Goal: Check status: Check status

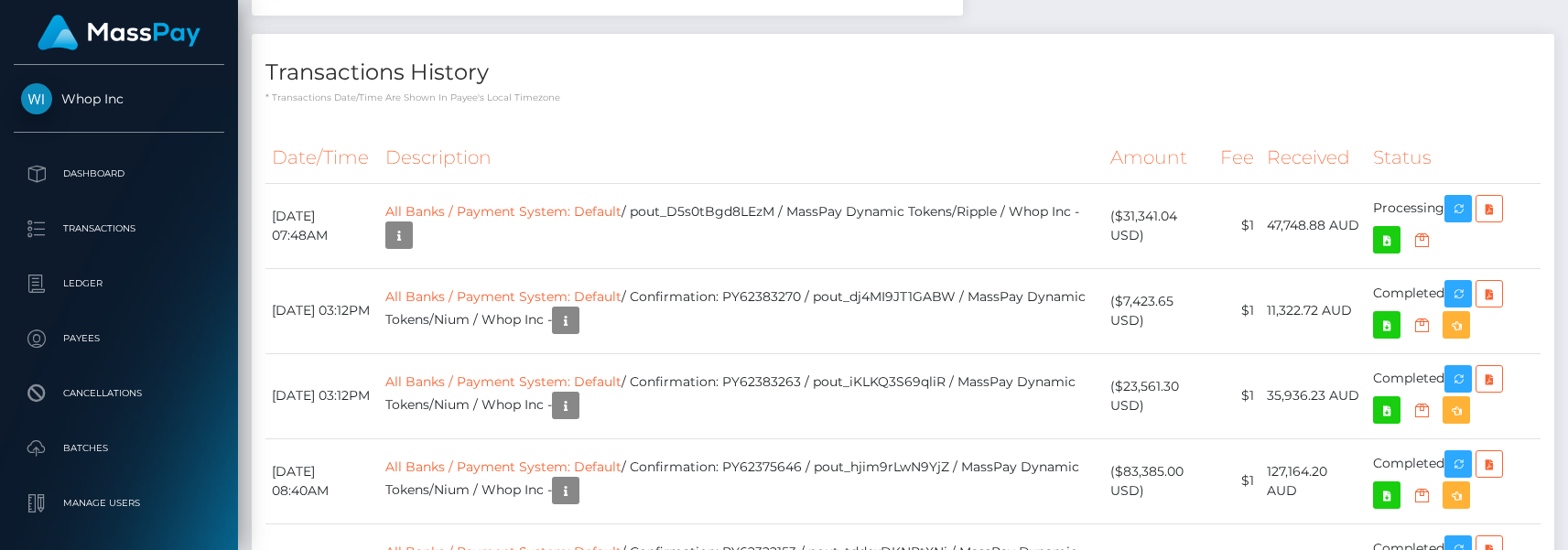
scroll to position [2220, 0]
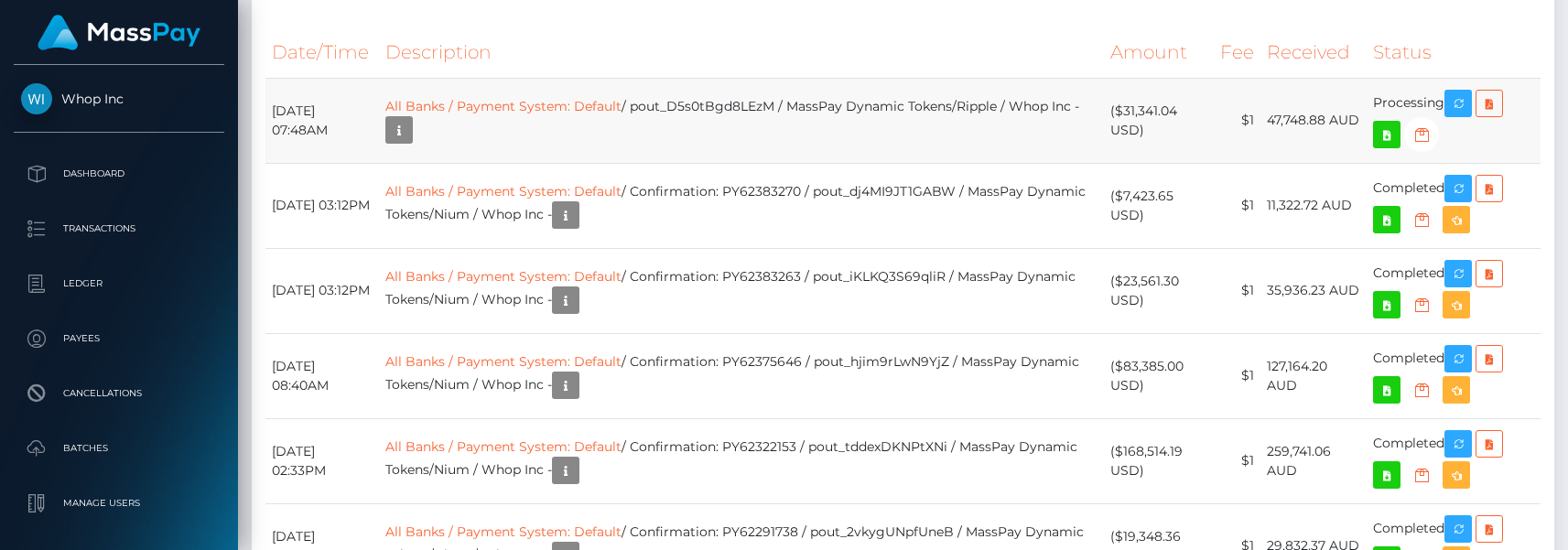
drag, startPoint x: 1196, startPoint y: 407, endPoint x: 1127, endPoint y: 398, distance: 69.6
click at [1127, 163] on td "($31,341.04 USD)" at bounding box center [1159, 120] width 110 height 85
click at [751, 163] on td "All Banks / Payment System: Default / pout_D5s0tBgd8LEzM / MassPay Dynamic Toke…" at bounding box center [741, 120] width 725 height 85
copy td "pout_D5s0tBgd8LEzM"
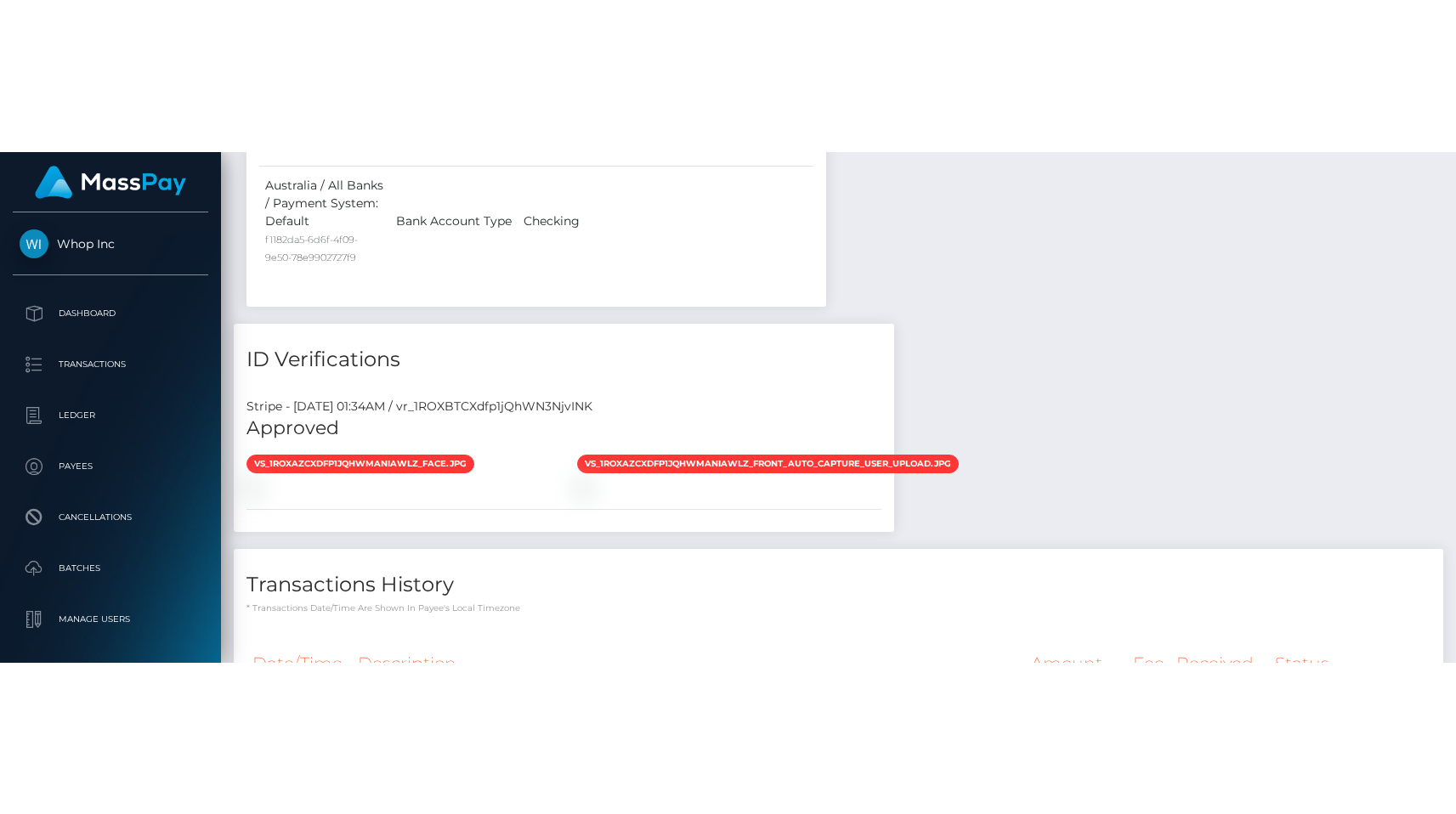
scroll to position [1600, 0]
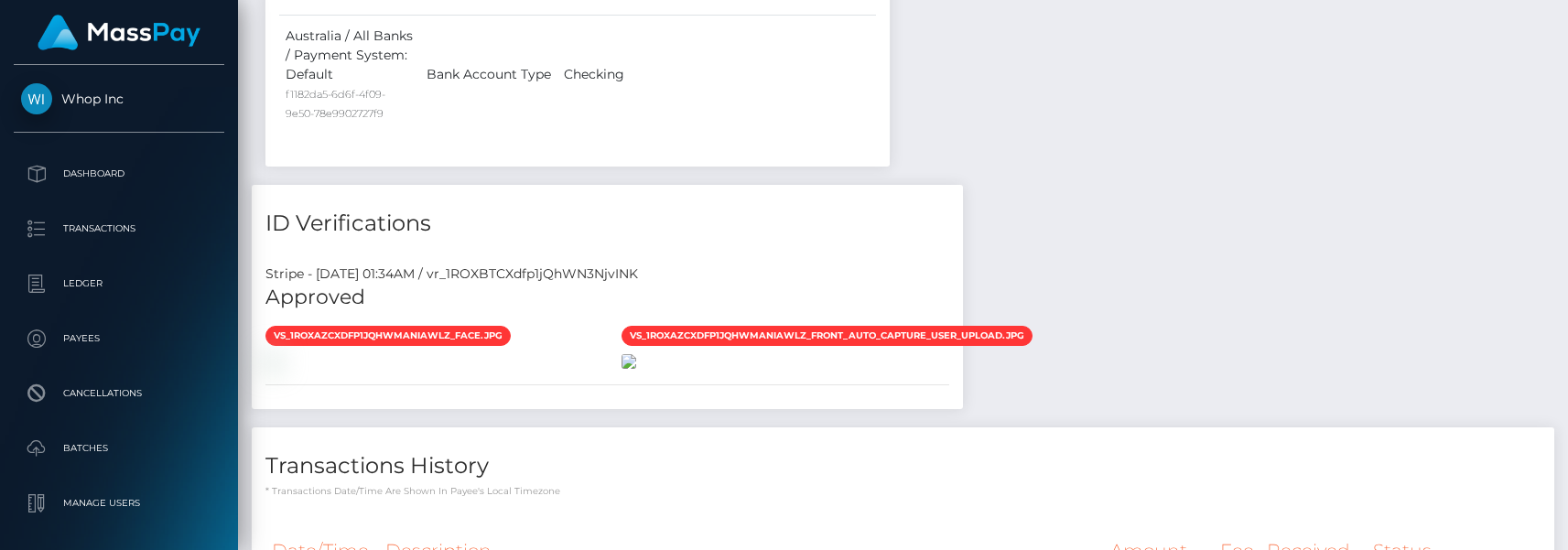
click at [636, 367] on img at bounding box center [629, 361] width 15 height 15
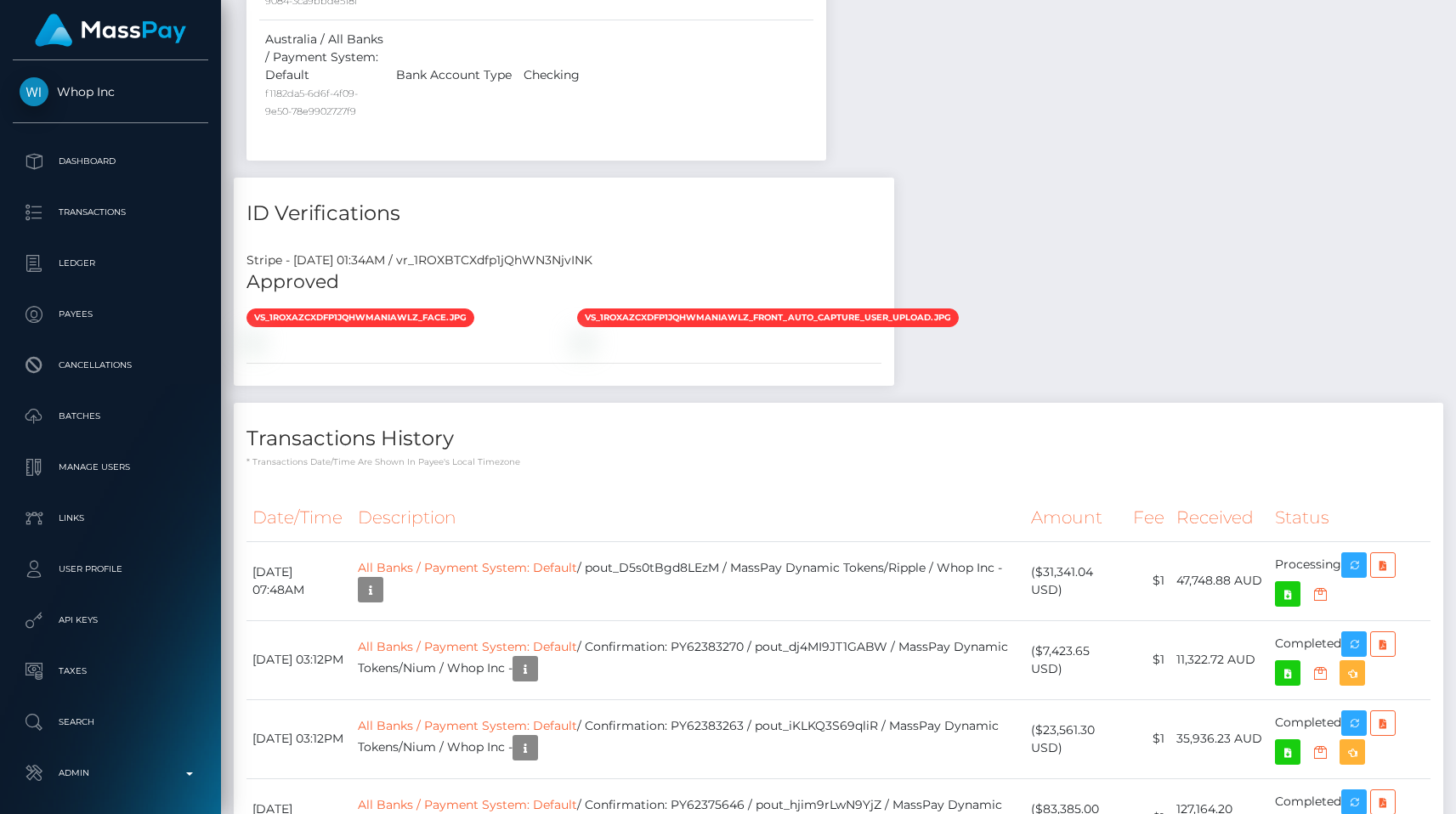
scroll to position [204, 377]
click at [591, 348] on img at bounding box center [584, 342] width 14 height 14
click at [1152, 529] on div "Payee Attributes Payer Name Label Value Australia / USDC - Ethereum(ERC20) 7b2f…" at bounding box center [838, 471] width 1209 height 2924
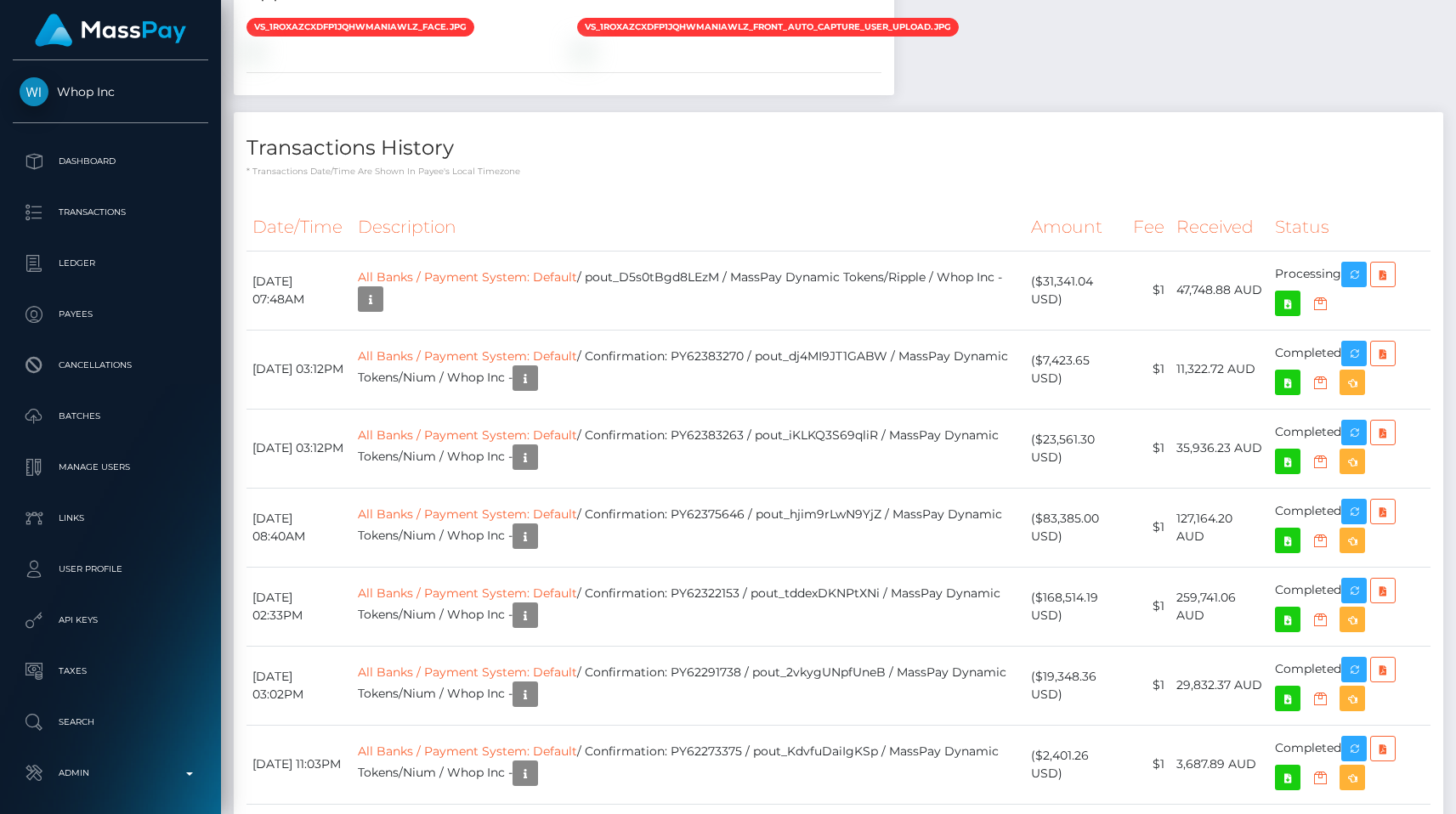
scroll to position [1896, 0]
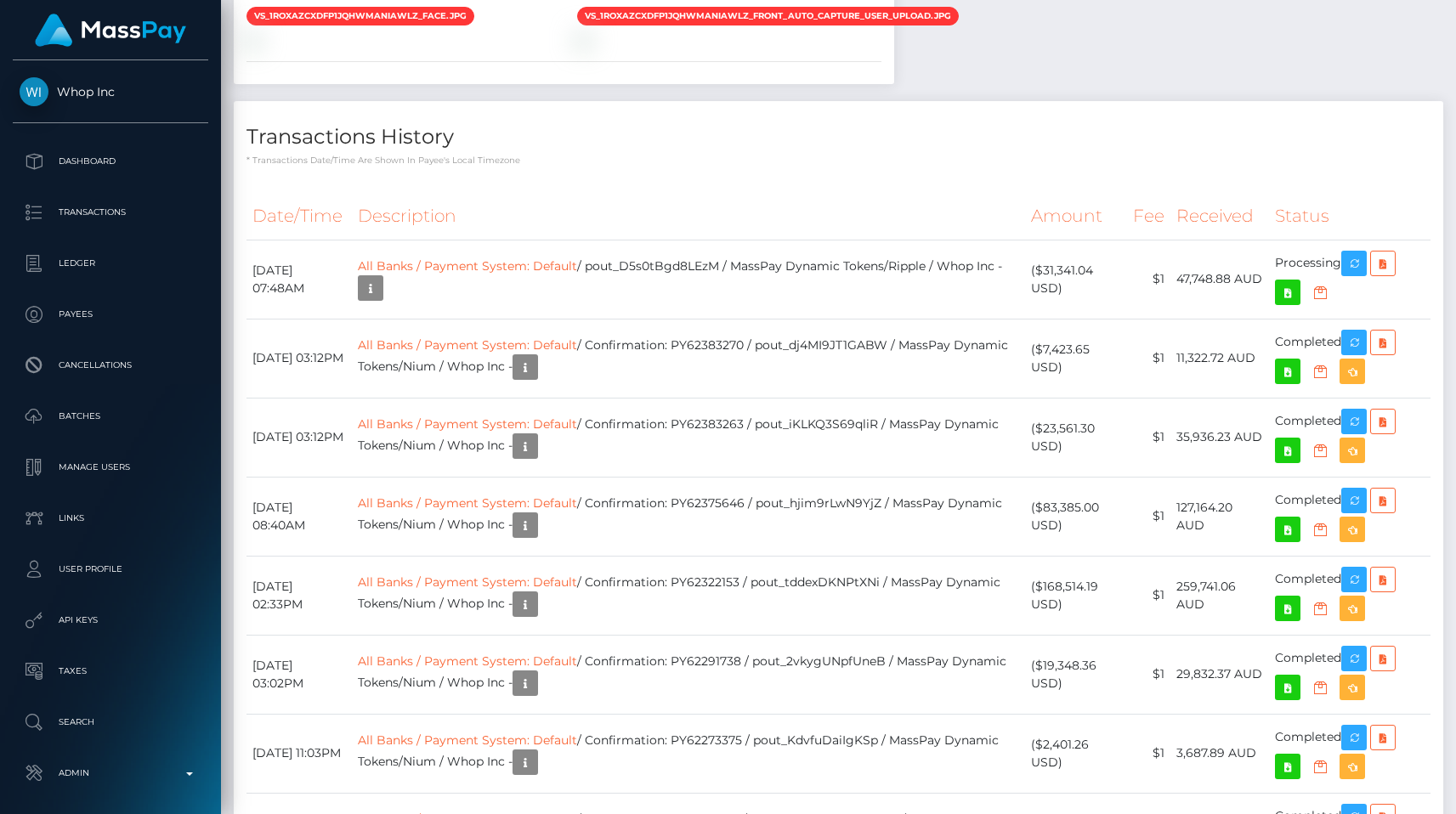
scroll to position [204, 377]
click at [128, 463] on p "Manage Users" at bounding box center [110, 467] width 182 height 26
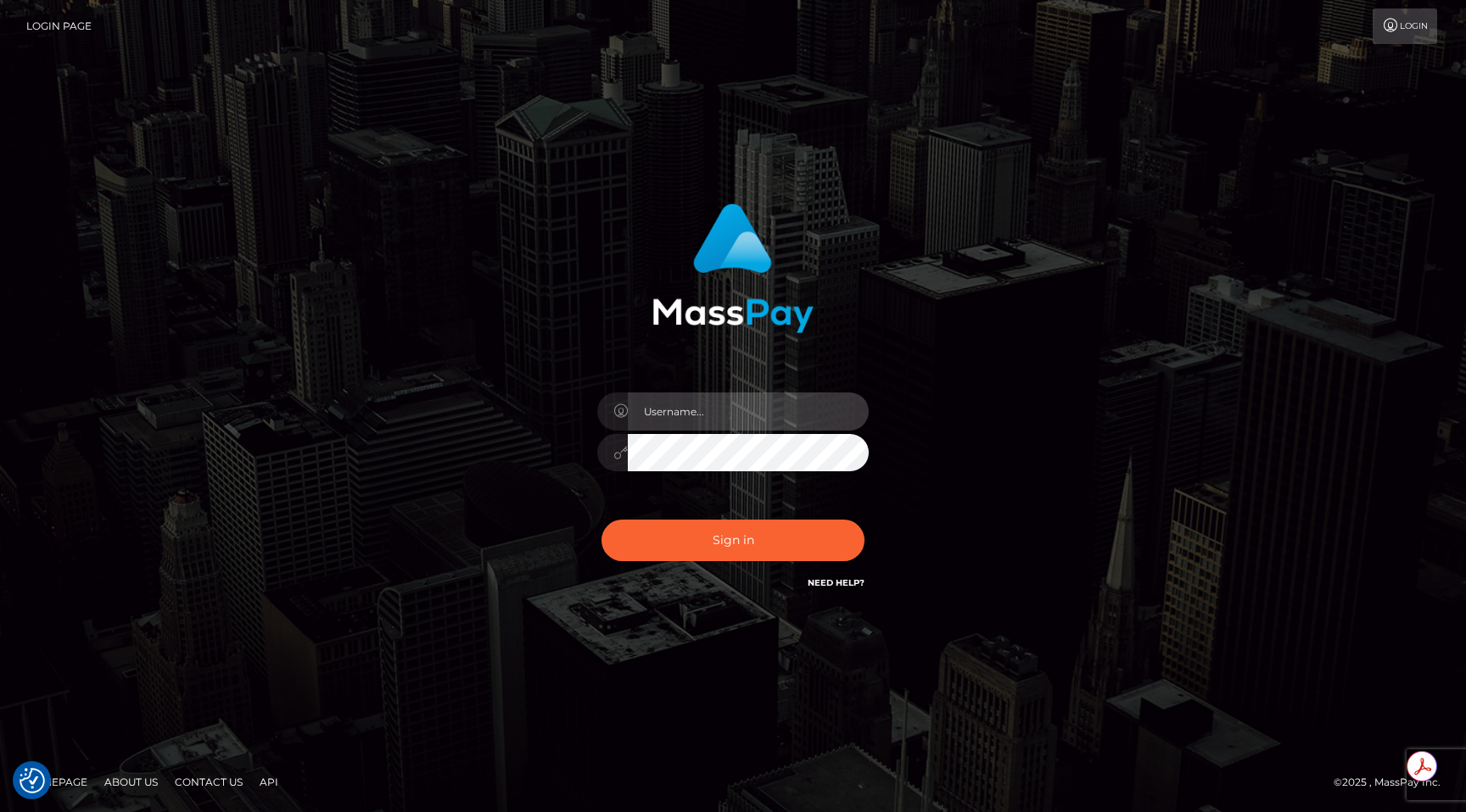
type input "egblue"
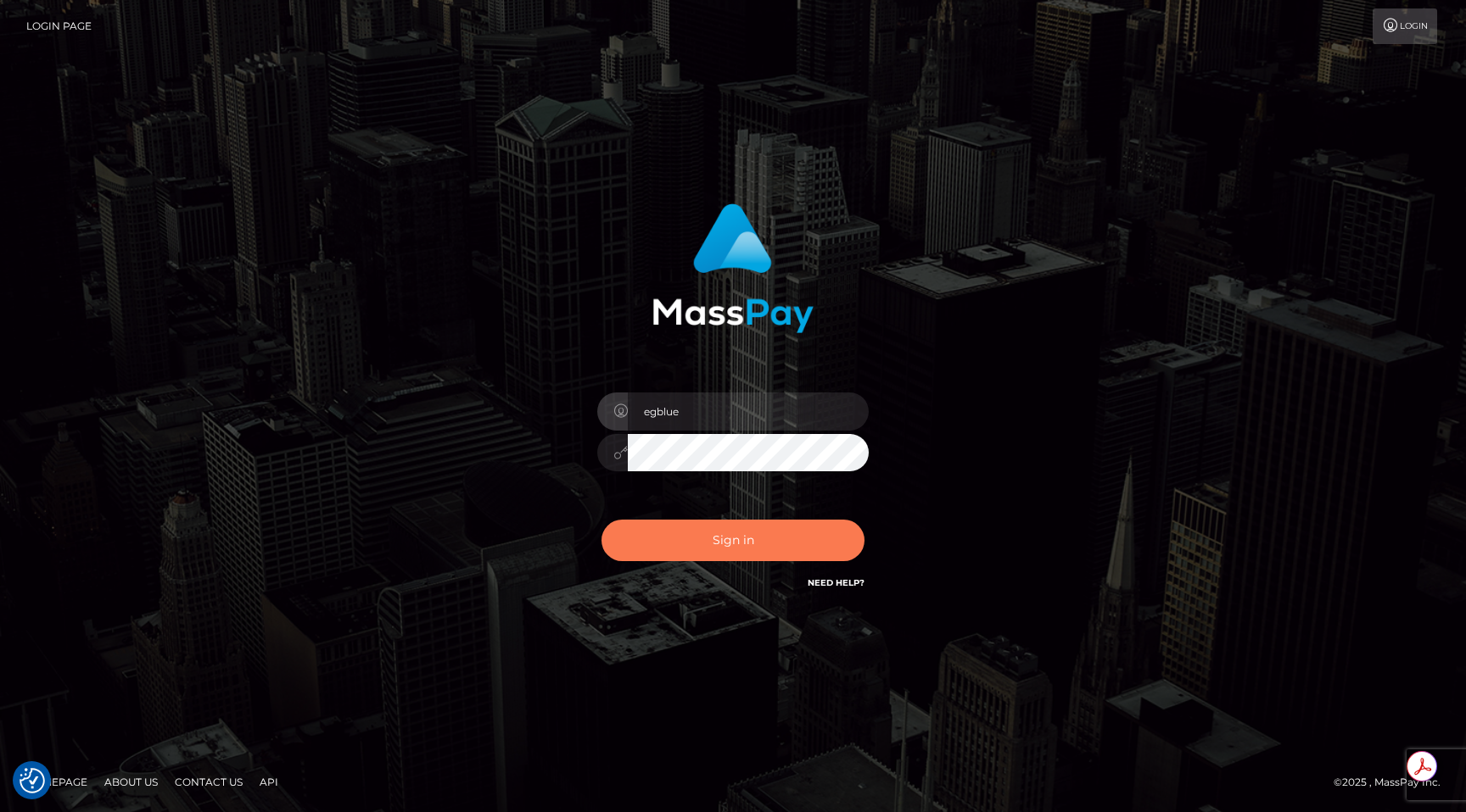
click at [676, 523] on button "Sign in" at bounding box center [733, 540] width 263 height 42
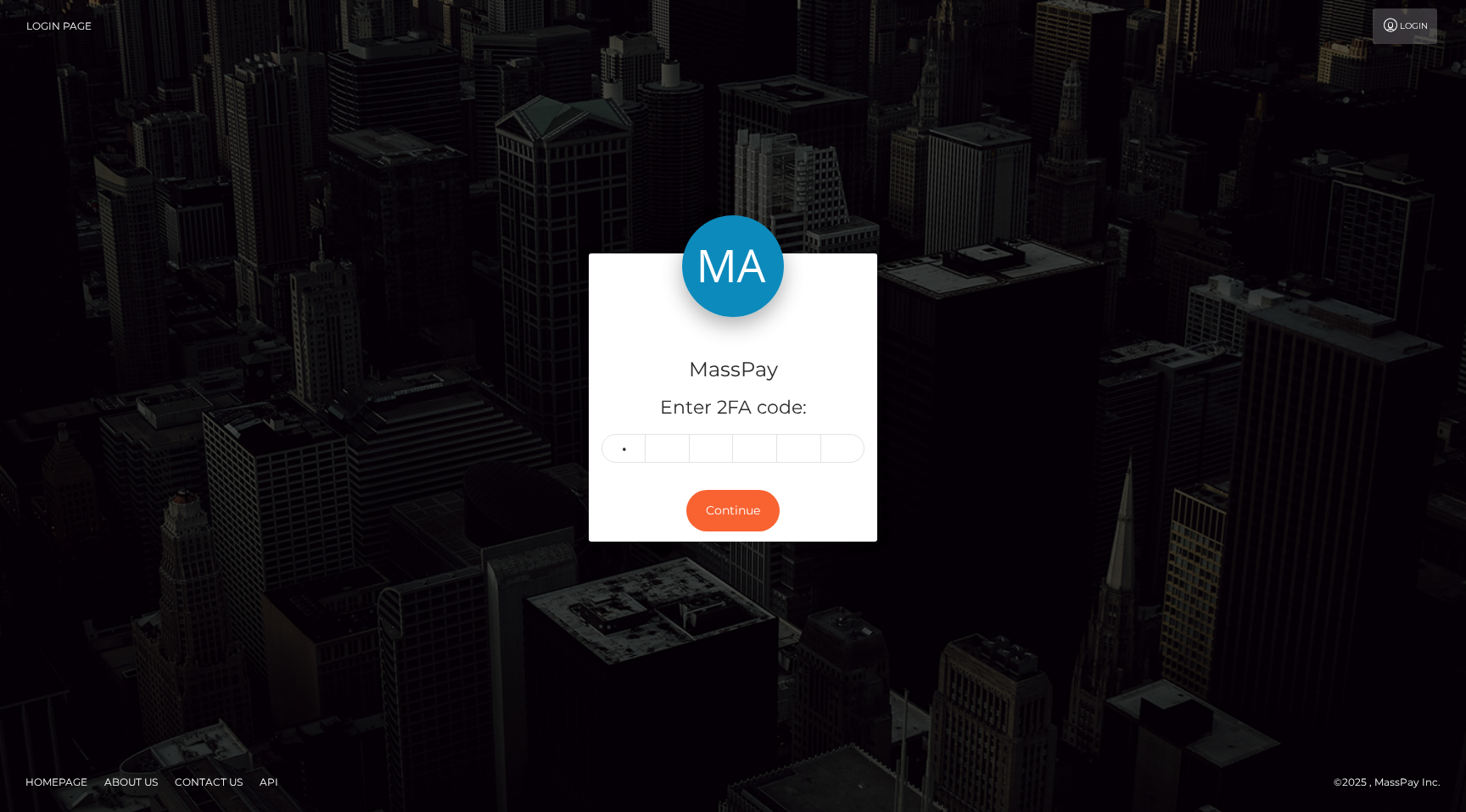
type input "1"
type input "9"
type input "7"
type input "6"
type input "8"
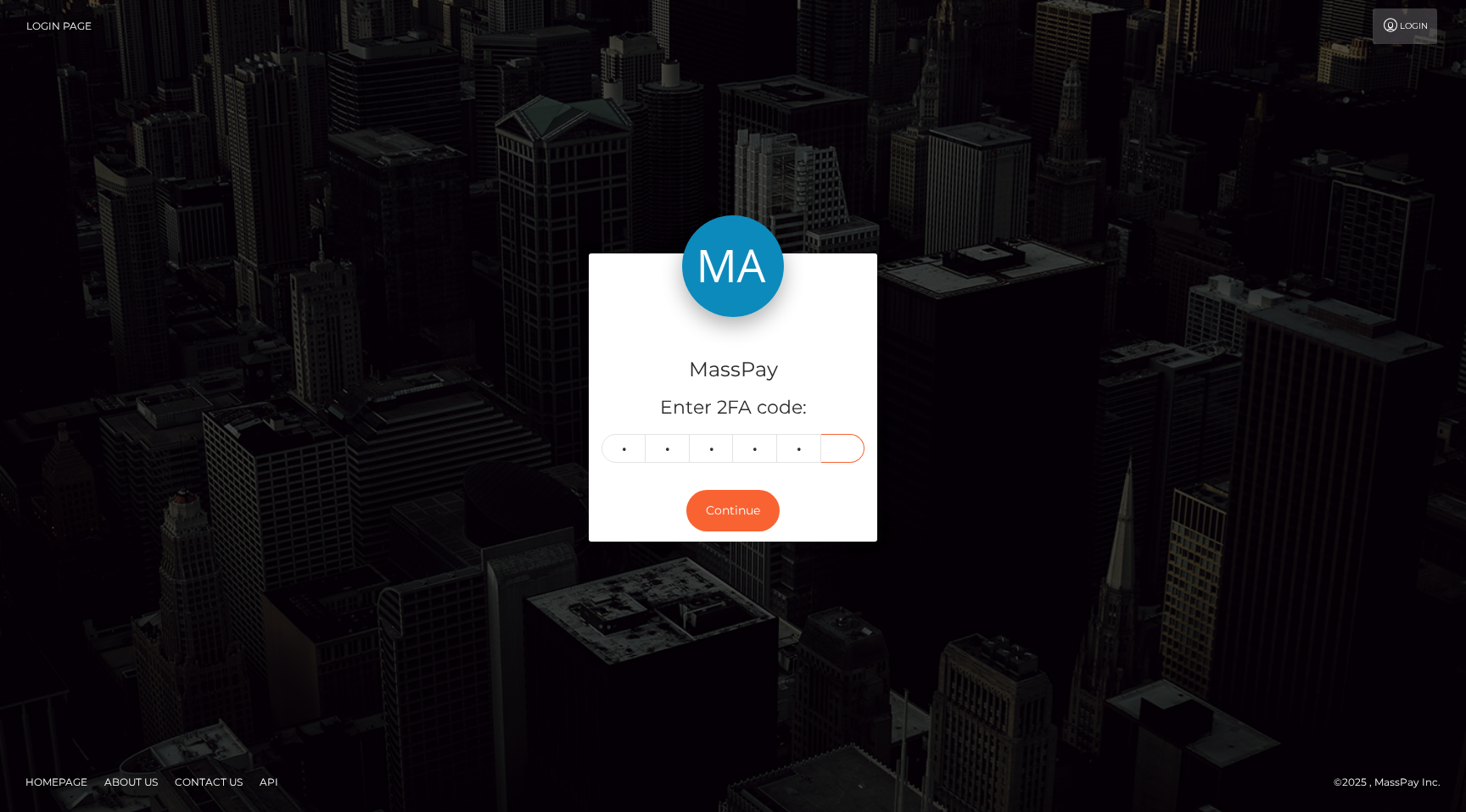
type input "1"
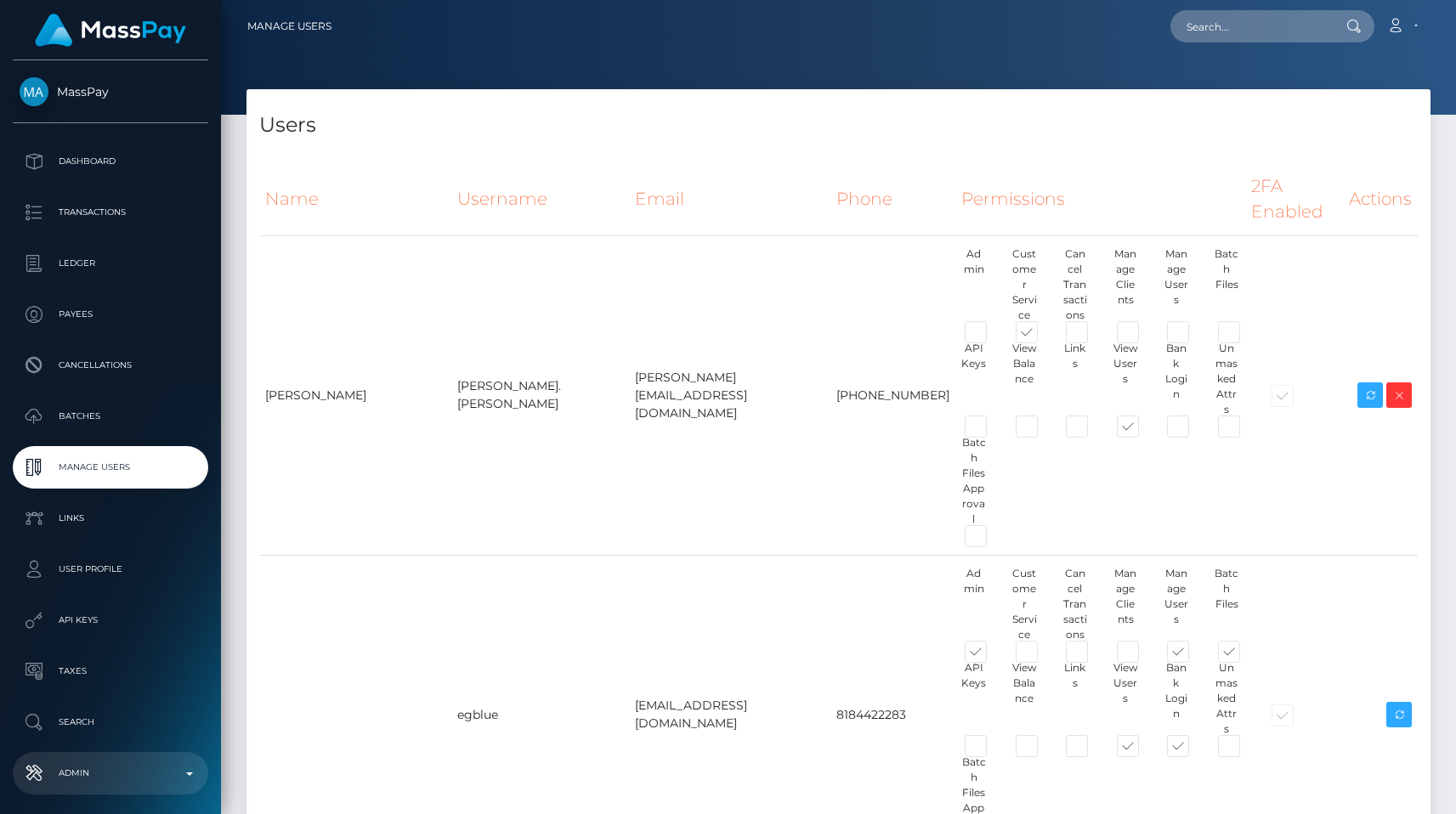
click at [92, 792] on link "Admin" at bounding box center [110, 774] width 195 height 43
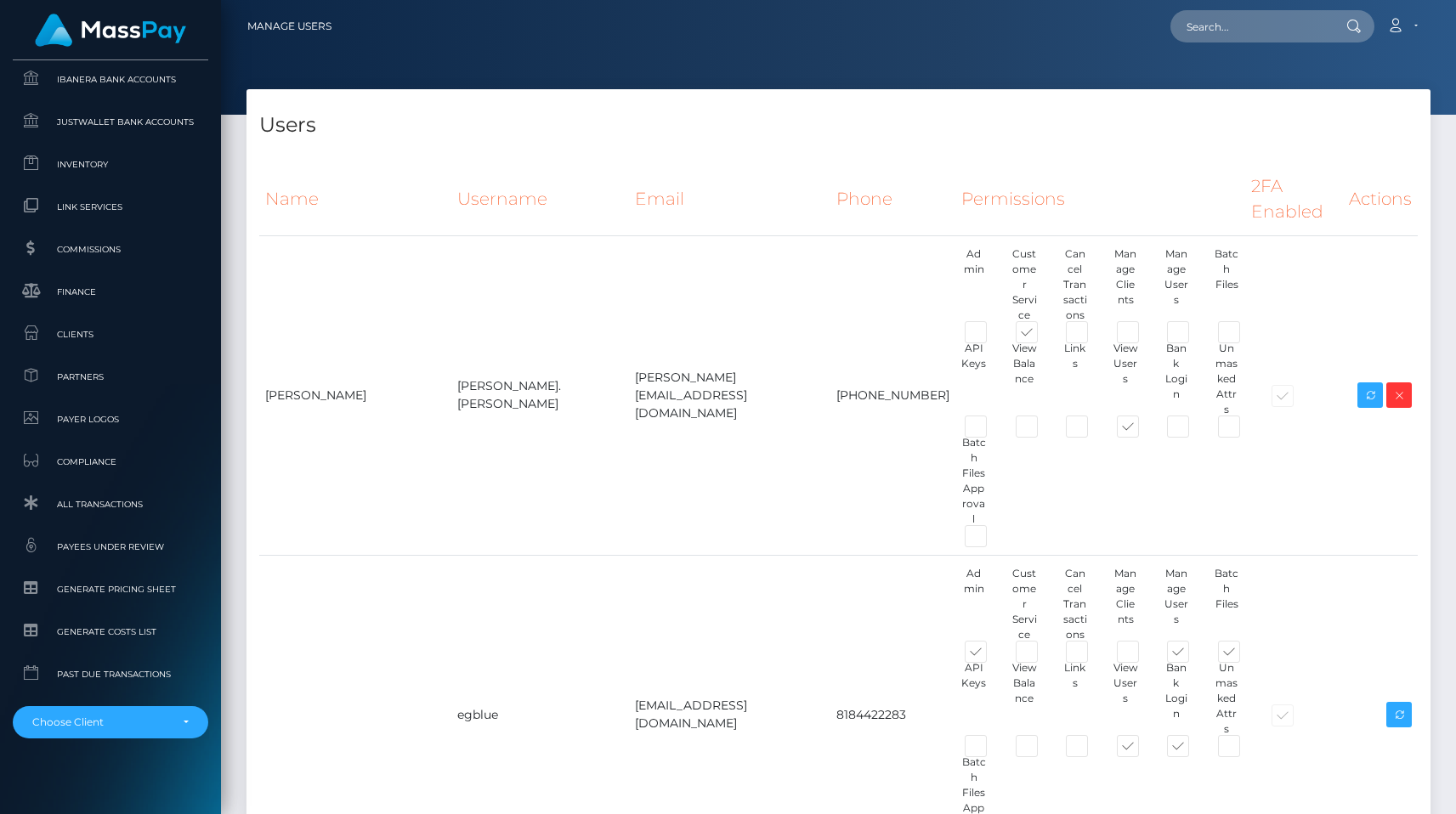
scroll to position [1013, 0]
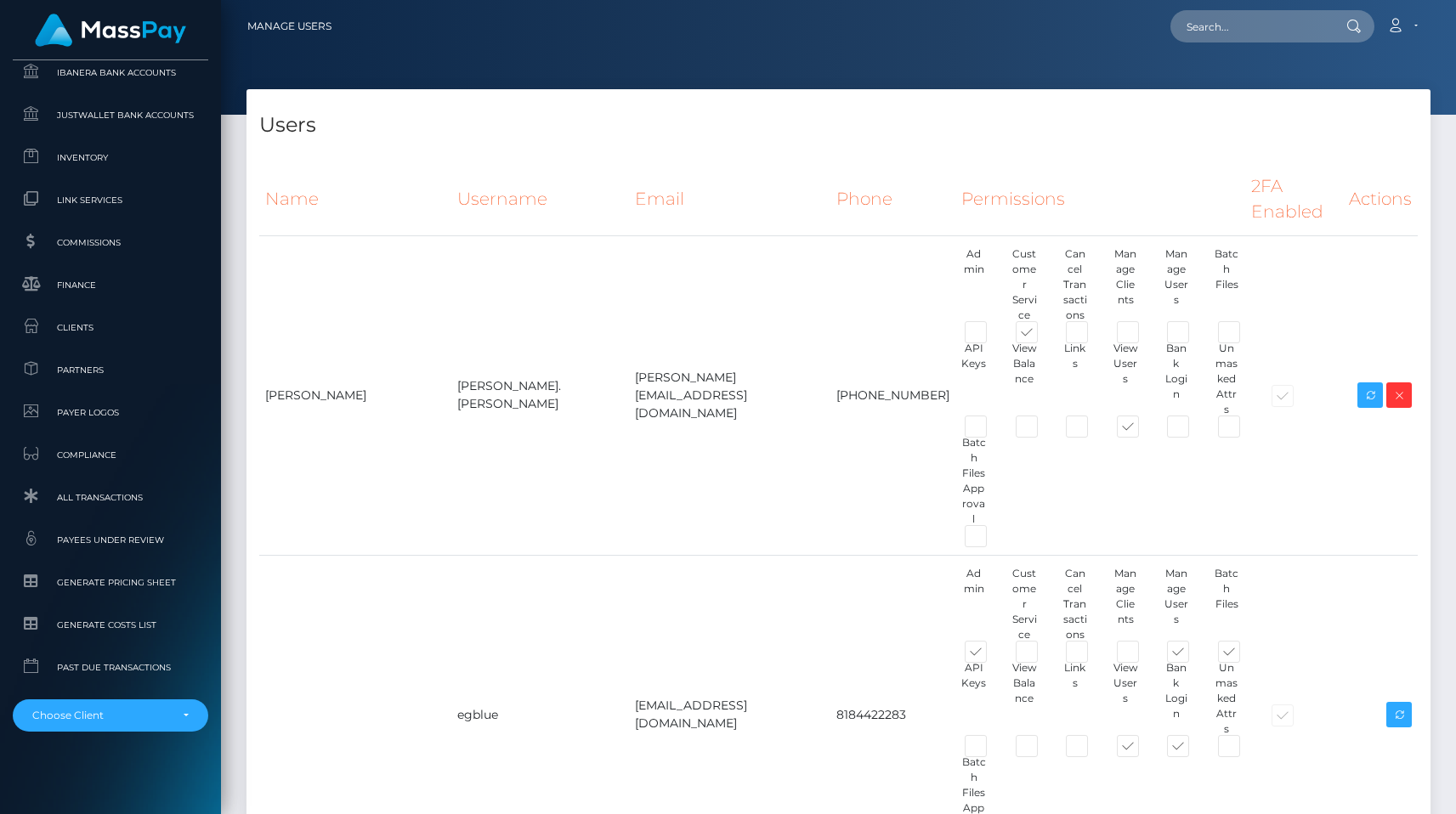
type input "egblue"
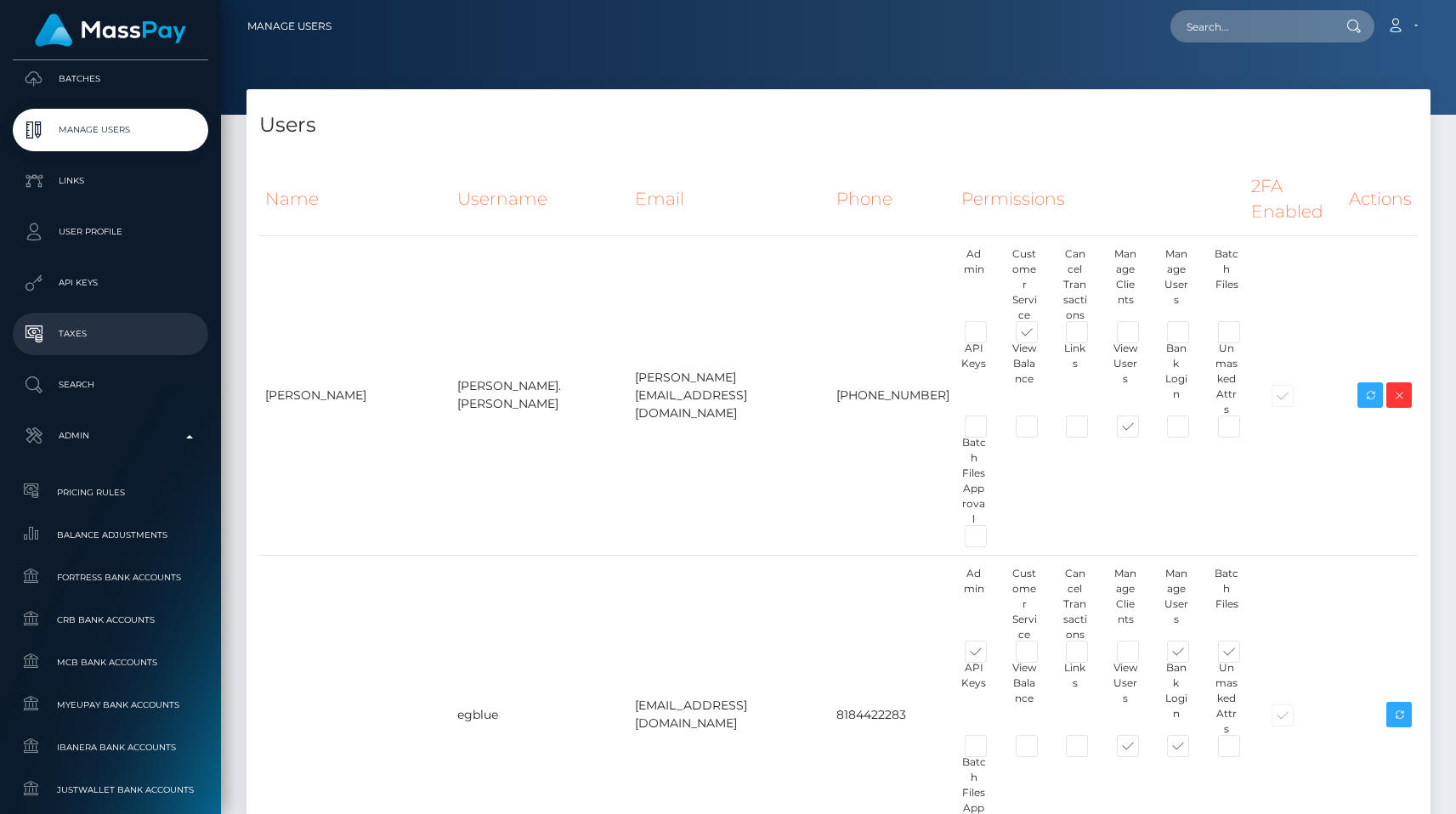
click at [65, 322] on p "Taxes" at bounding box center [110, 334] width 182 height 26
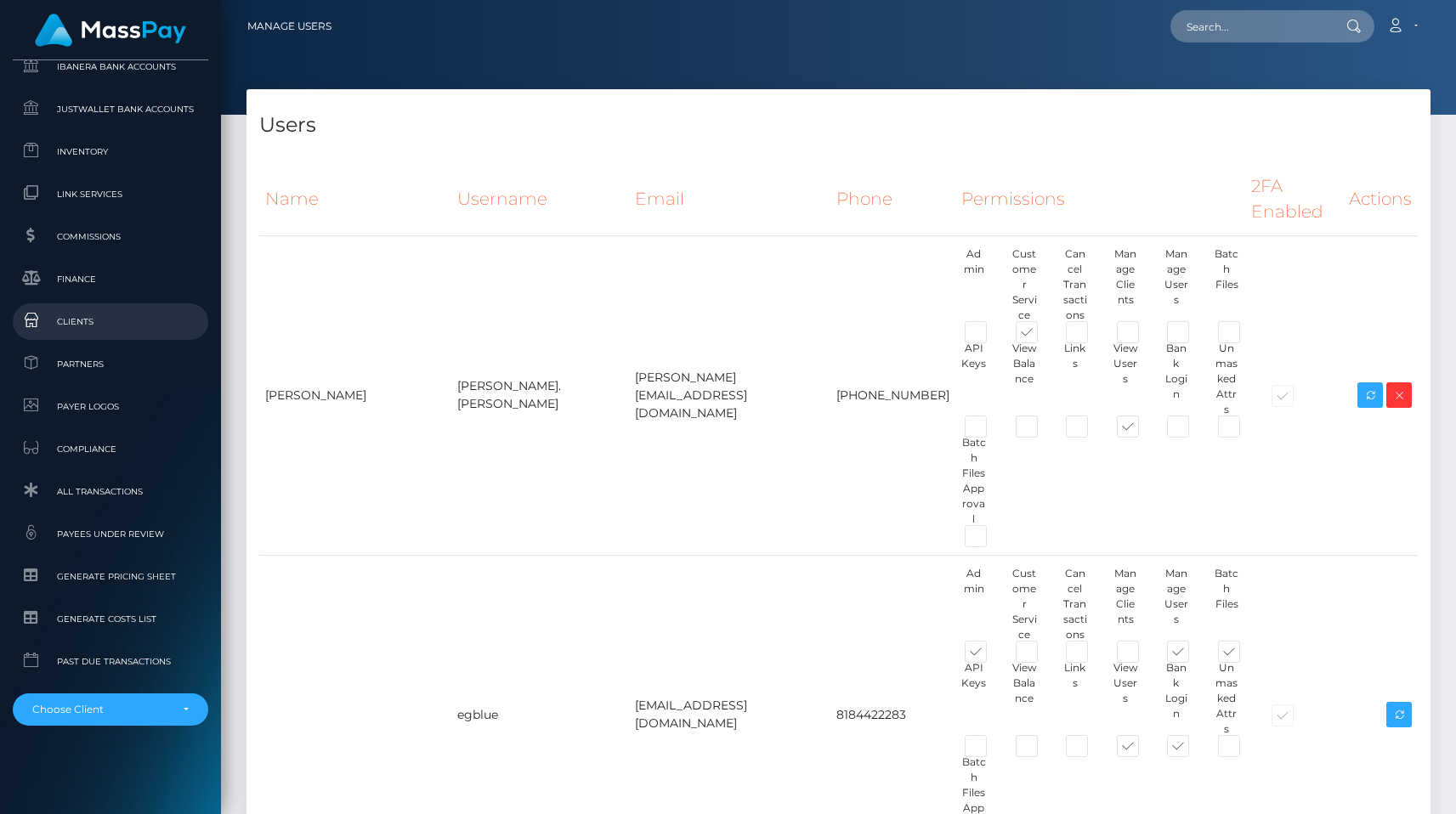
click at [80, 320] on span "Clients" at bounding box center [110, 321] width 182 height 20
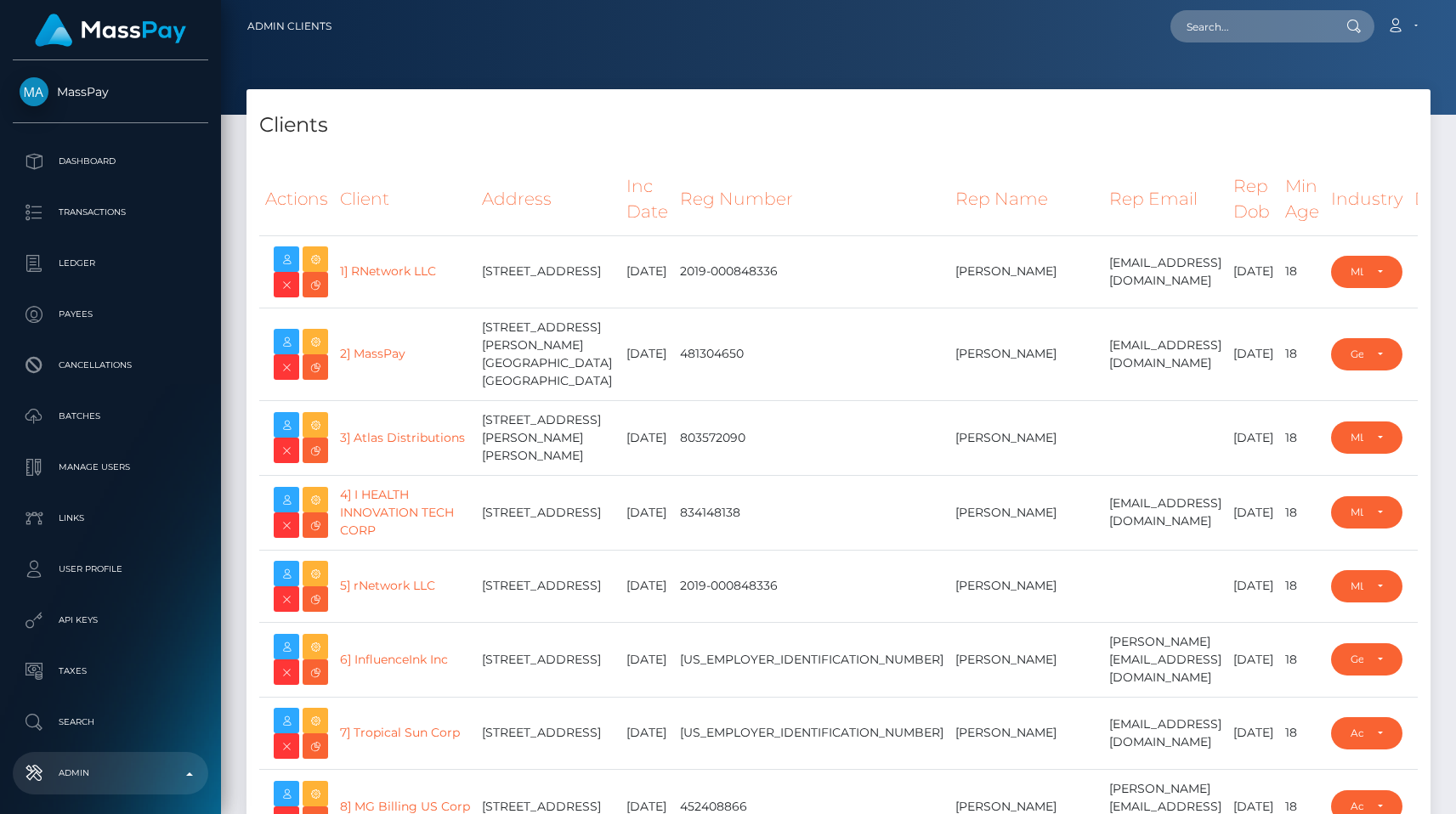
select select "223"
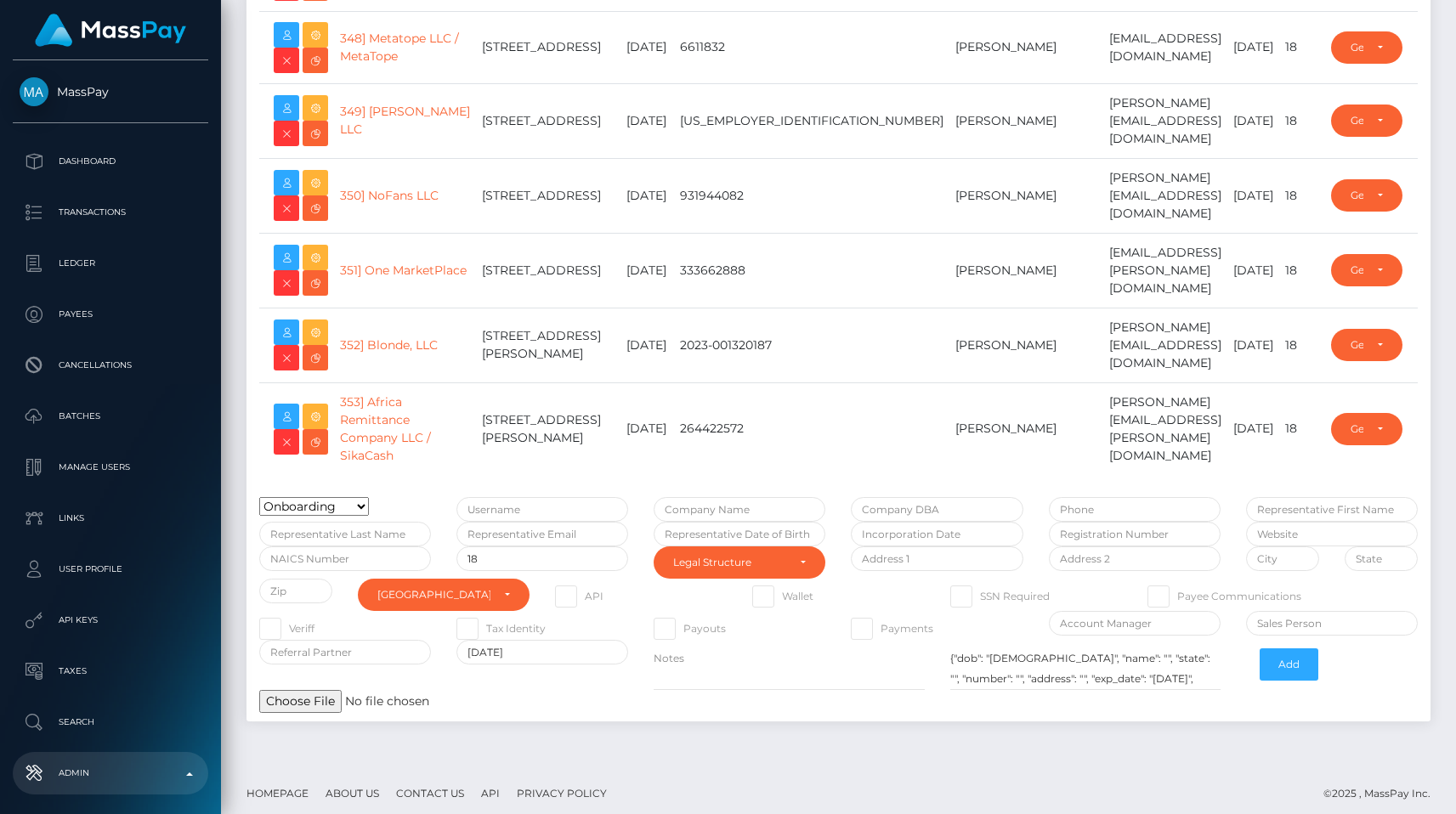
type input "egblue"
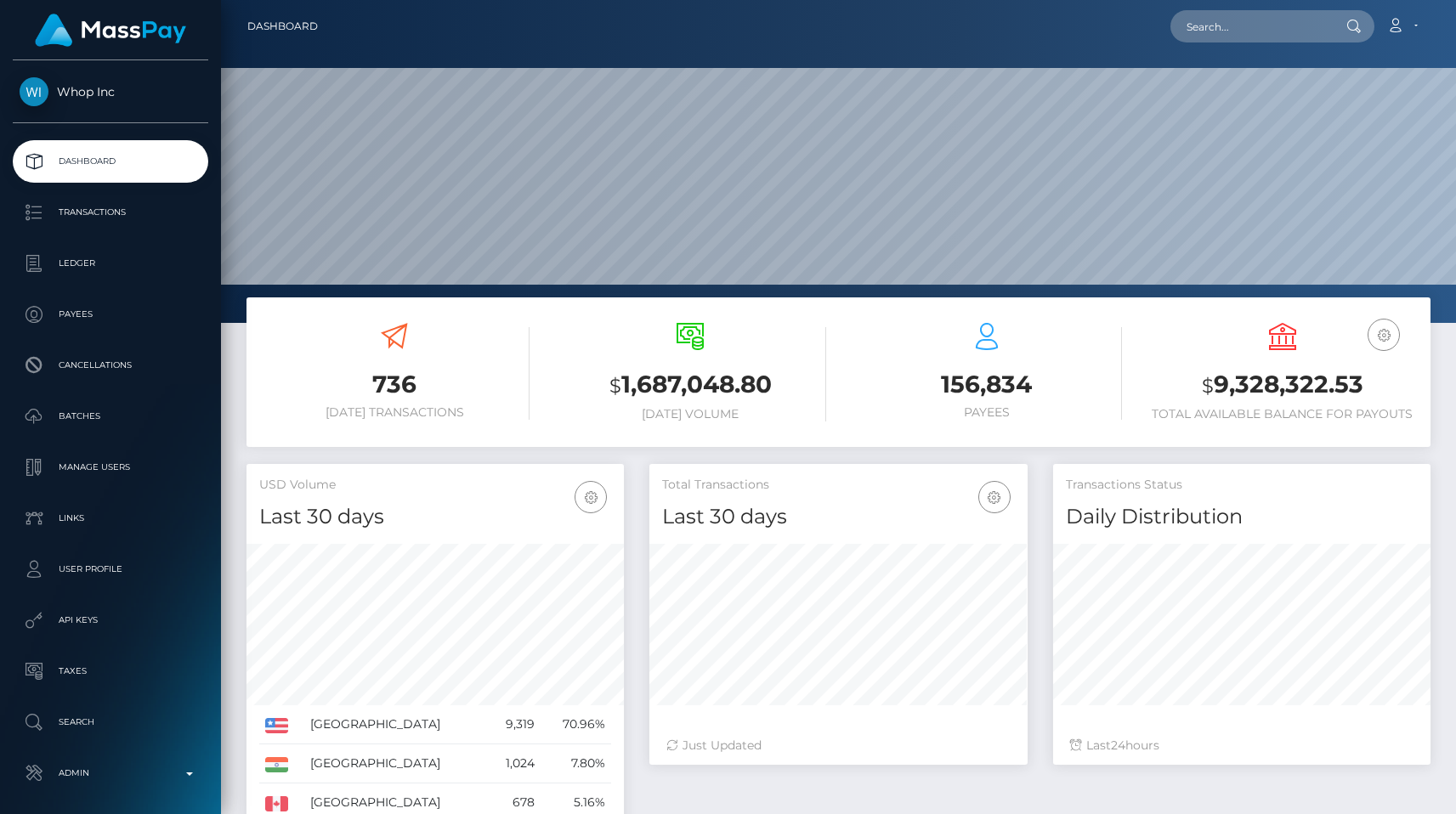
scroll to position [301, 377]
click at [88, 457] on p "Manage Users" at bounding box center [110, 467] width 182 height 26
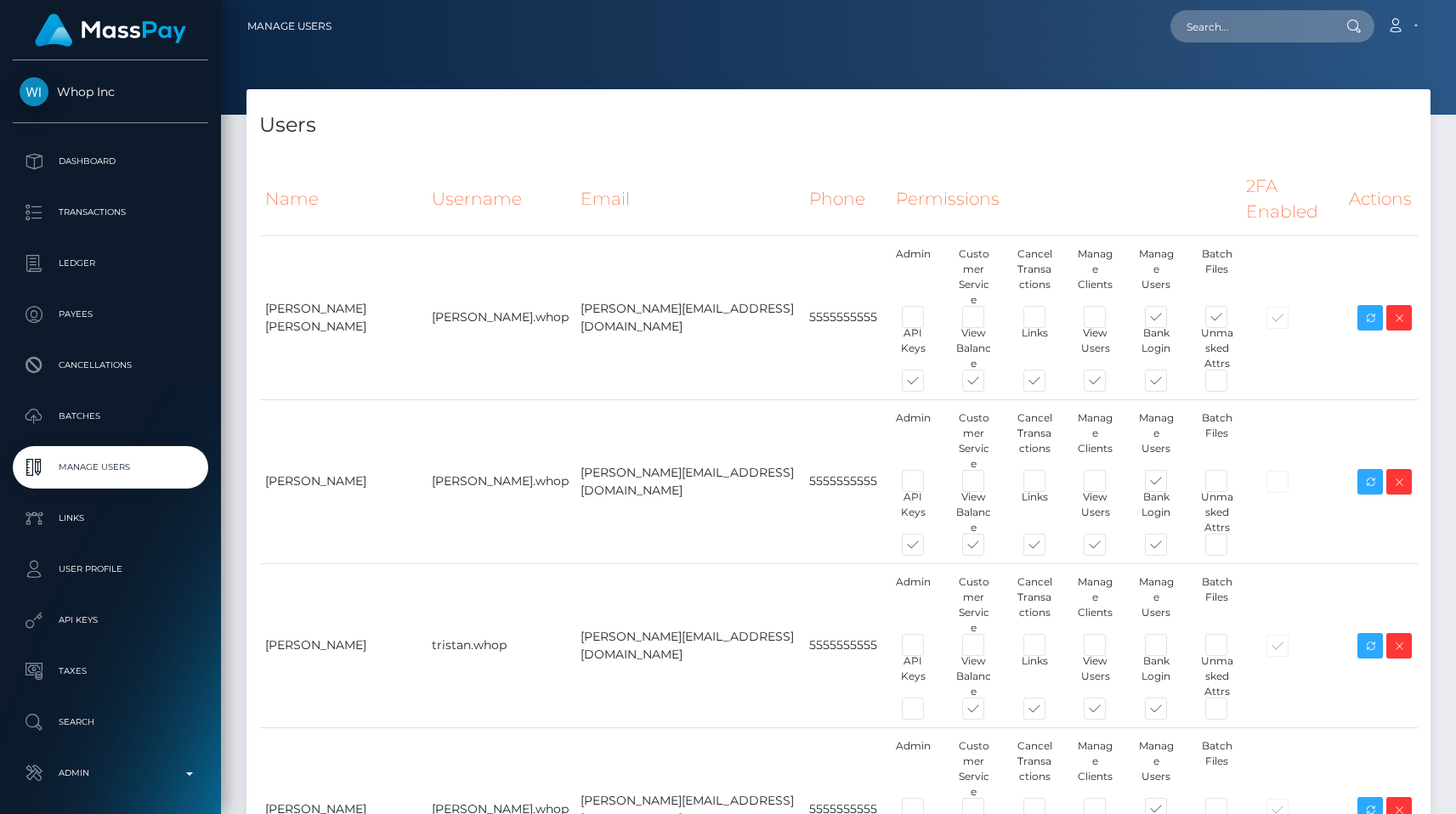
type input "egblue"
click at [989, 549] on span at bounding box center [989, 549] width 0 height 0
click at [989, 549] on input "checkbox" at bounding box center [994, 554] width 11 height 11
checkbox input "false"
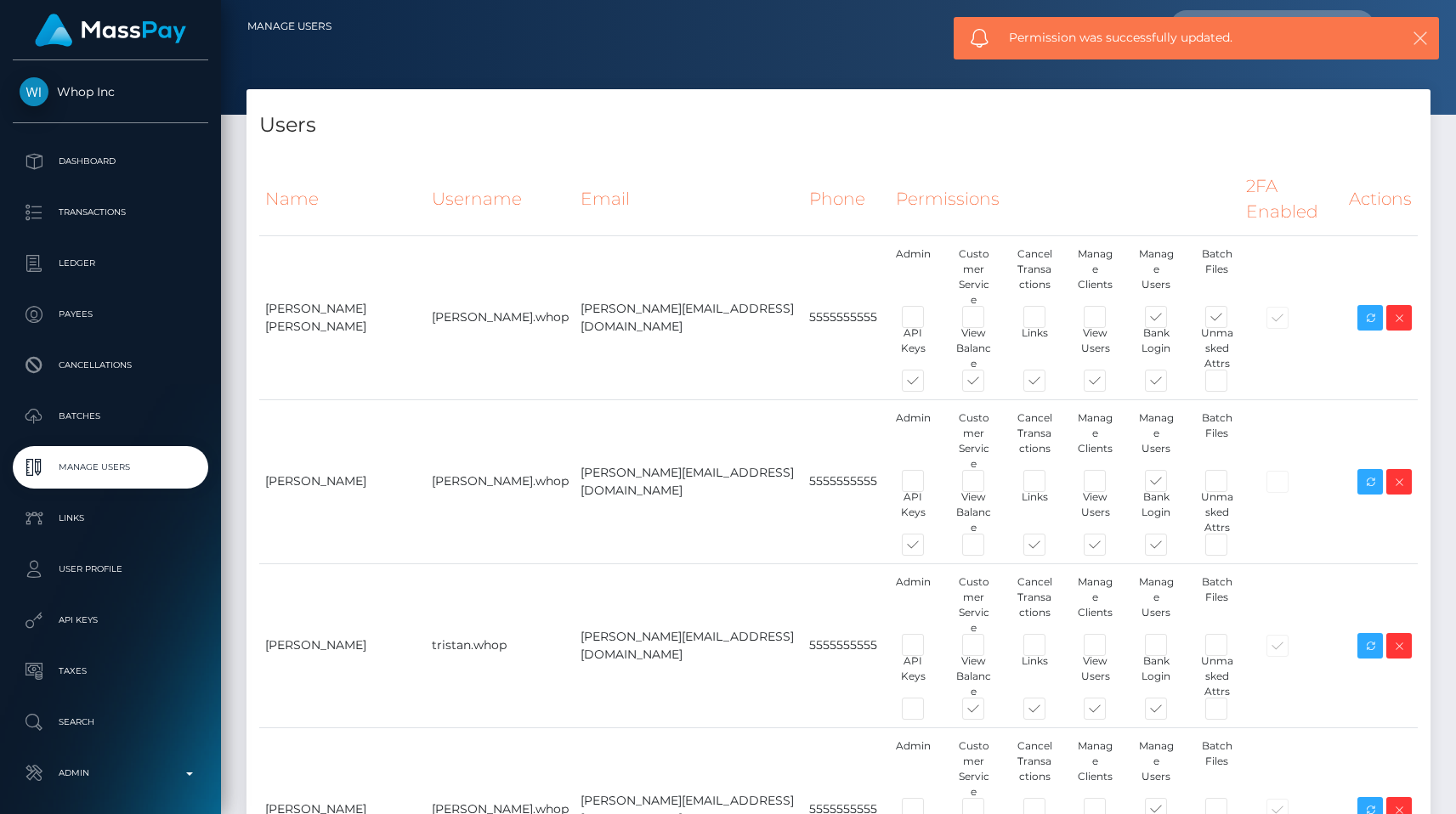
click at [1421, 31] on icon "button" at bounding box center [1420, 39] width 17 height 17
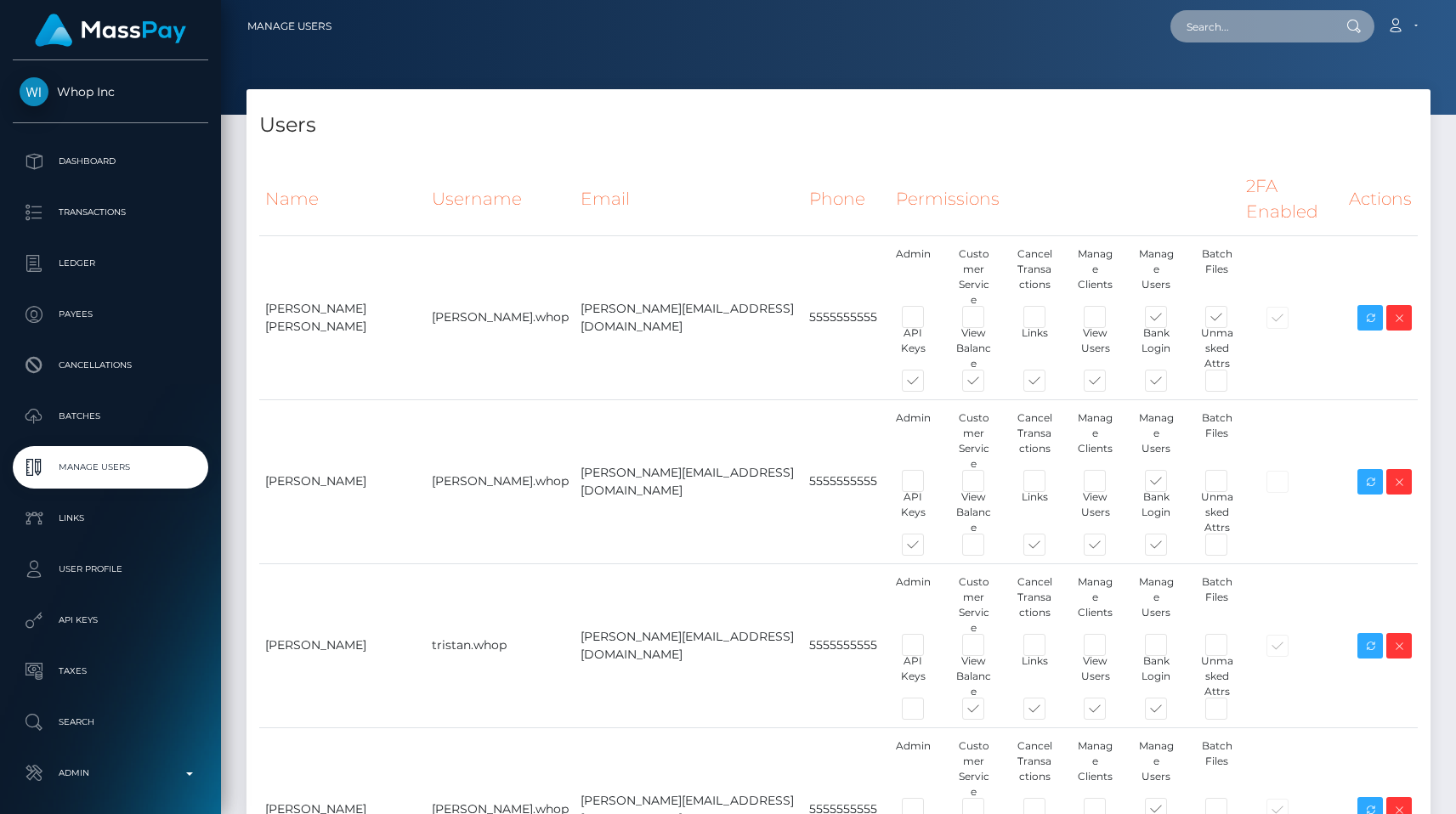
click at [1268, 36] on input "text" at bounding box center [1250, 27] width 160 height 33
paste input "f868a9f0-7f14-11f0-8023-0266f44cc279"
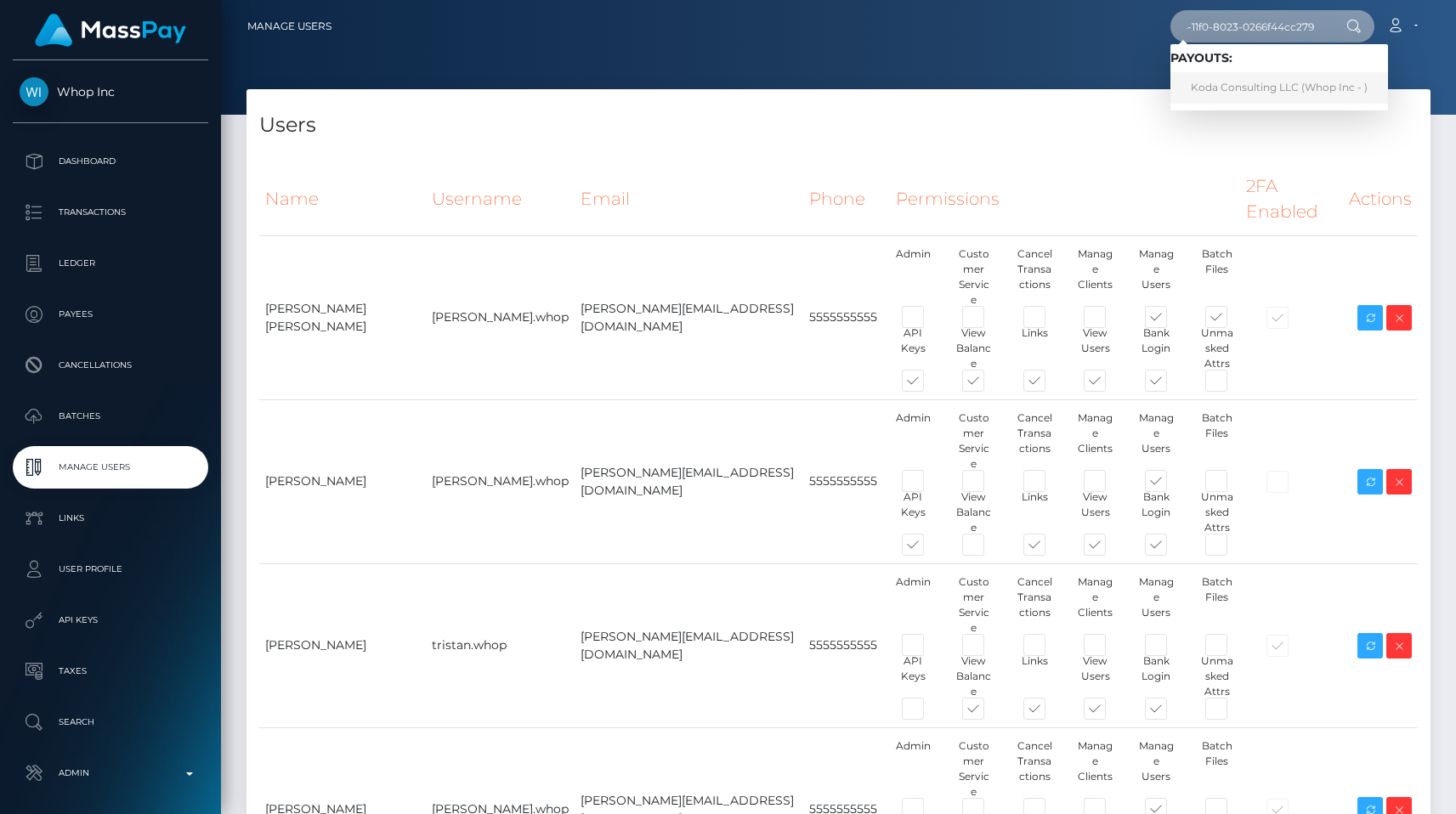
type input "f868a9f0-7f14-11f0-8023-0266f44cc279"
click at [1257, 83] on link "Koda Consulting LLC (Whop Inc - )" at bounding box center [1279, 87] width 217 height 32
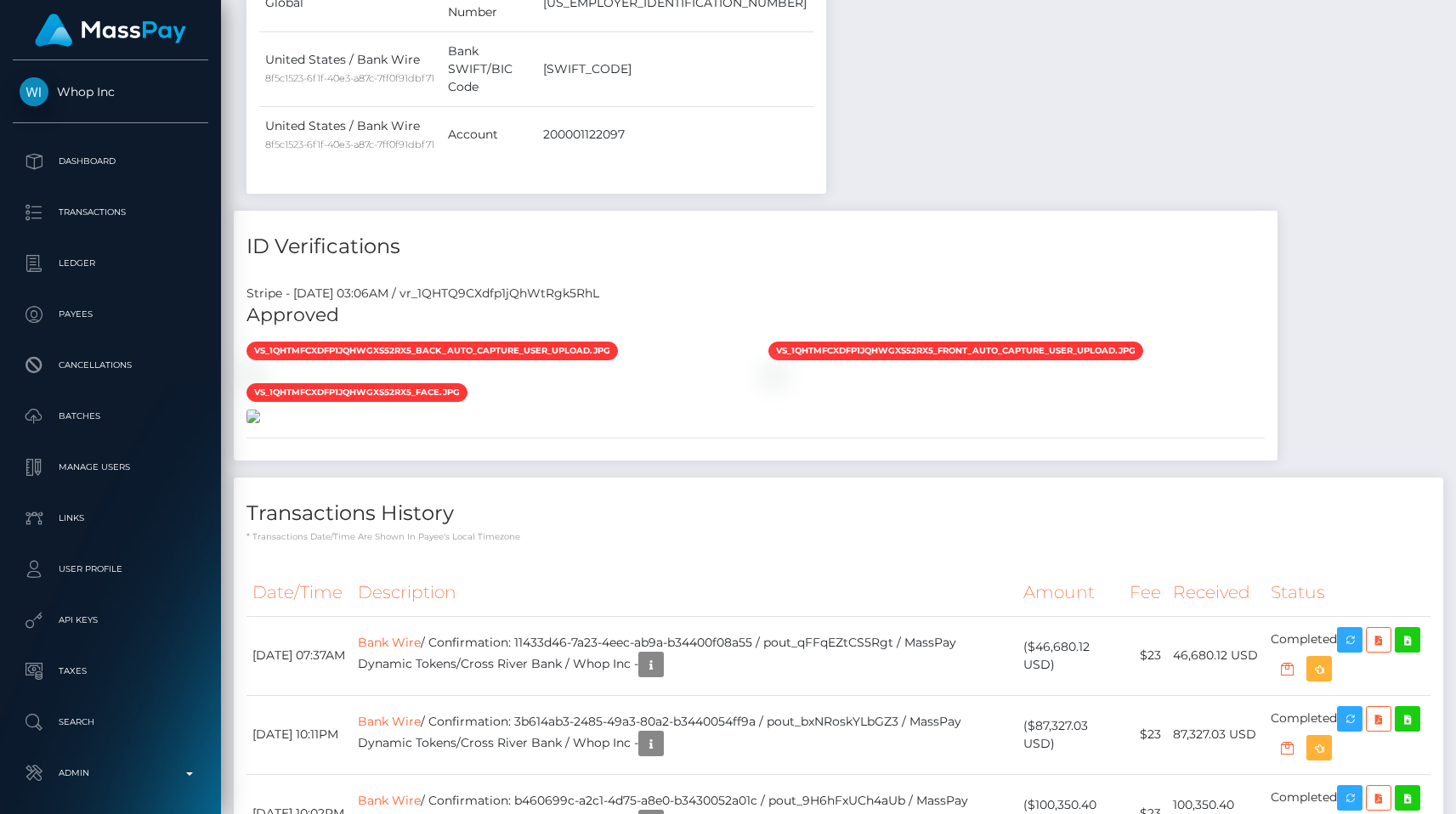
scroll to position [1965, 0]
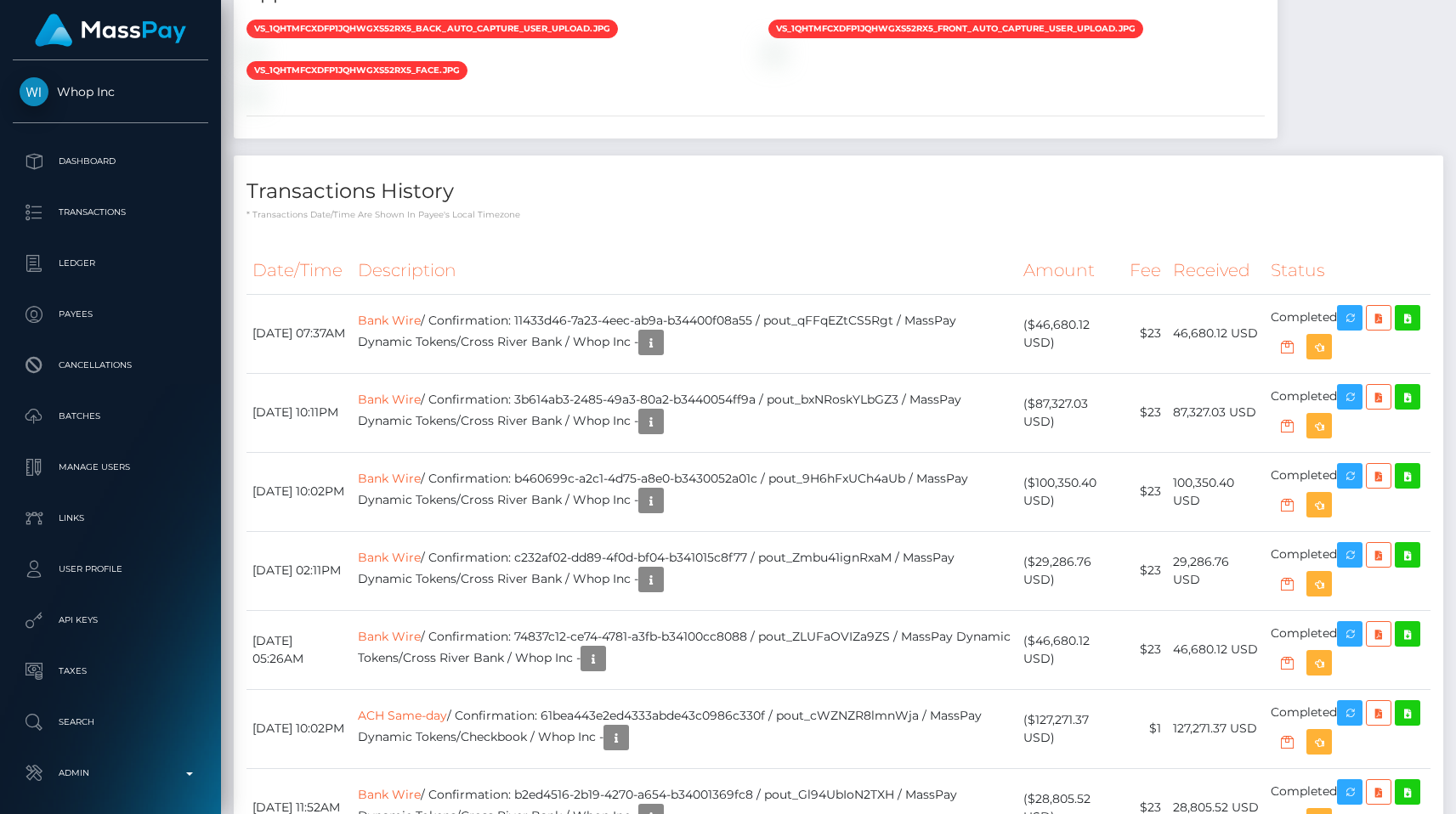
click at [830, 294] on th "Description" at bounding box center [685, 270] width 666 height 47
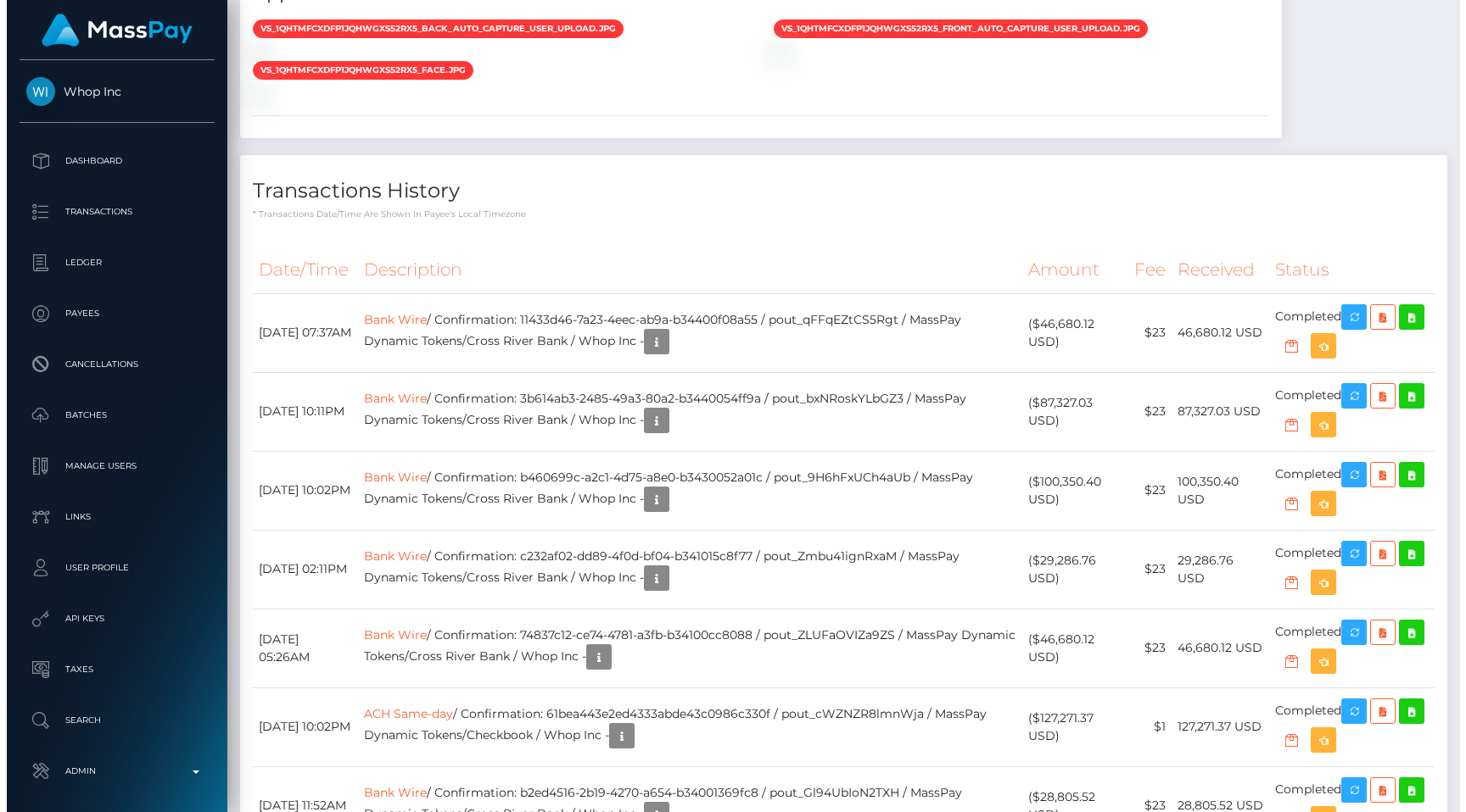
scroll to position [2408, 0]
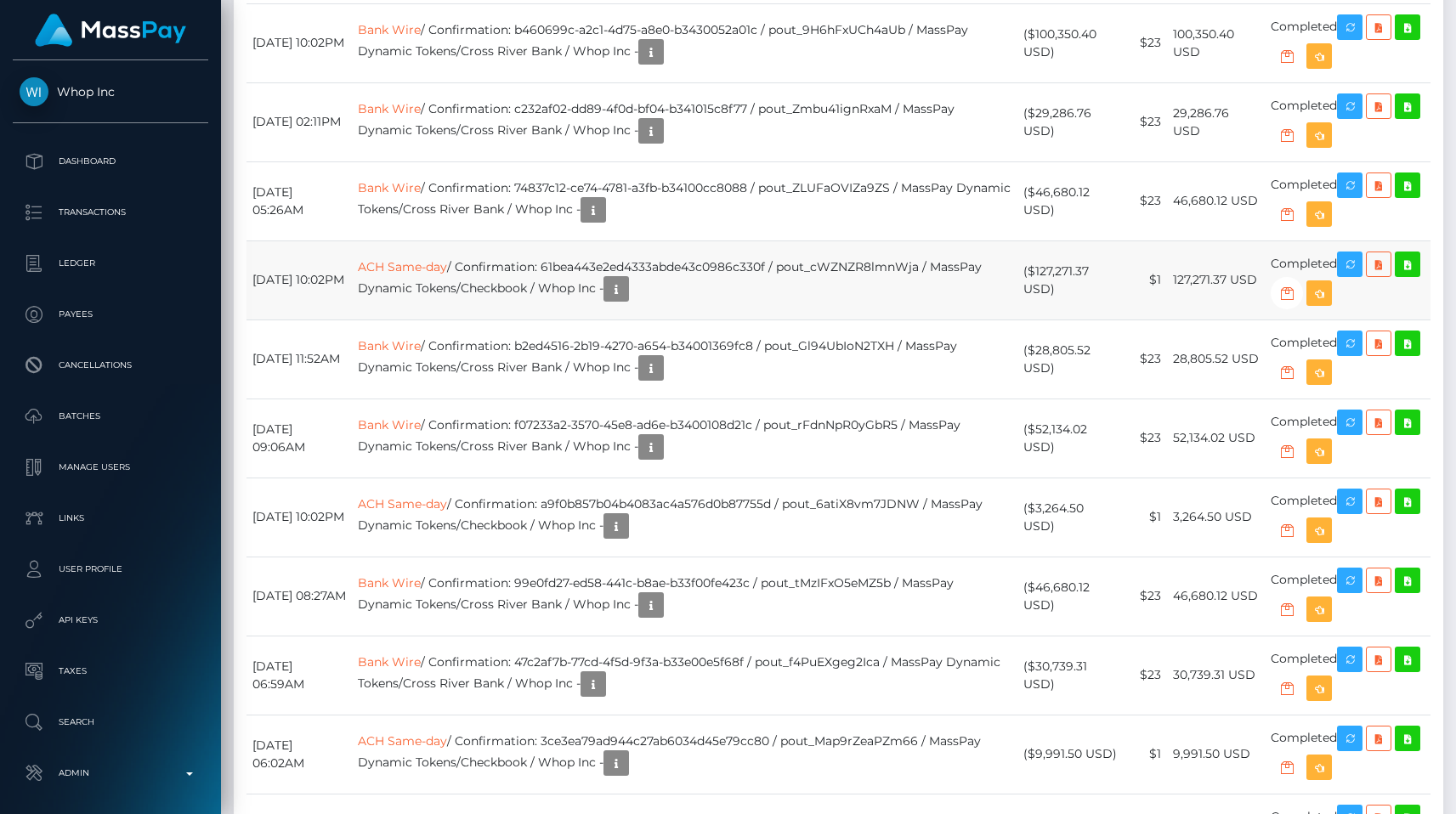
click at [750, 319] on td "ACH Same-day / Confirmation: 61bea443e2ed4333abde43c0986c330f / pout_cWZNZR8lmn…" at bounding box center [685, 280] width 666 height 79
copy td "61bea443e2ed4333abde43c0986c330f"
click at [1013, 241] on td "Bank Wire / Confirmation: 74837c12-ce74-4781-a3fb-b34100cc8088 / pout_ZLUFaOVIZ…" at bounding box center [685, 201] width 666 height 79
click at [627, 300] on icon "button" at bounding box center [616, 289] width 21 height 21
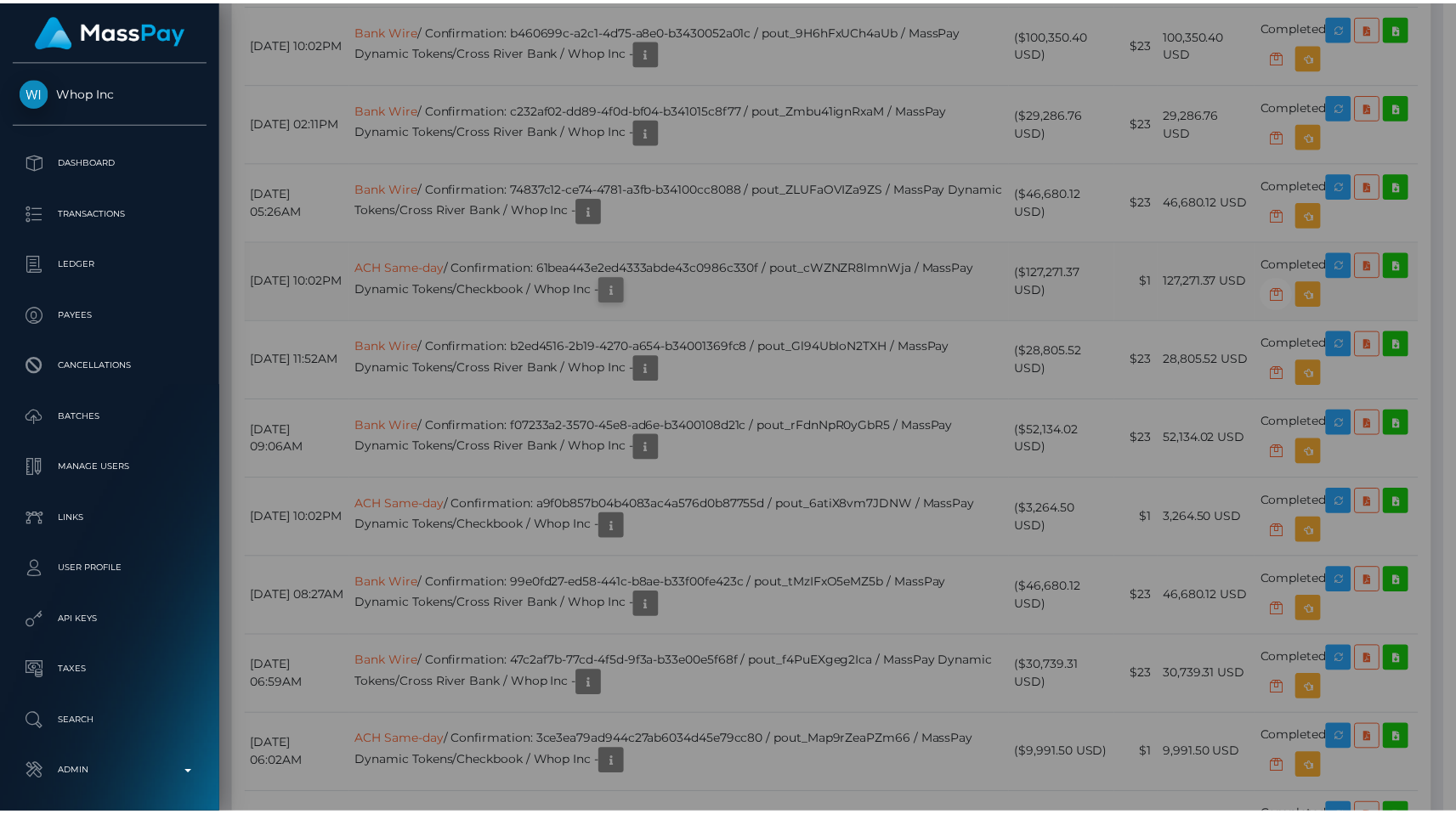
scroll to position [849806, 849657]
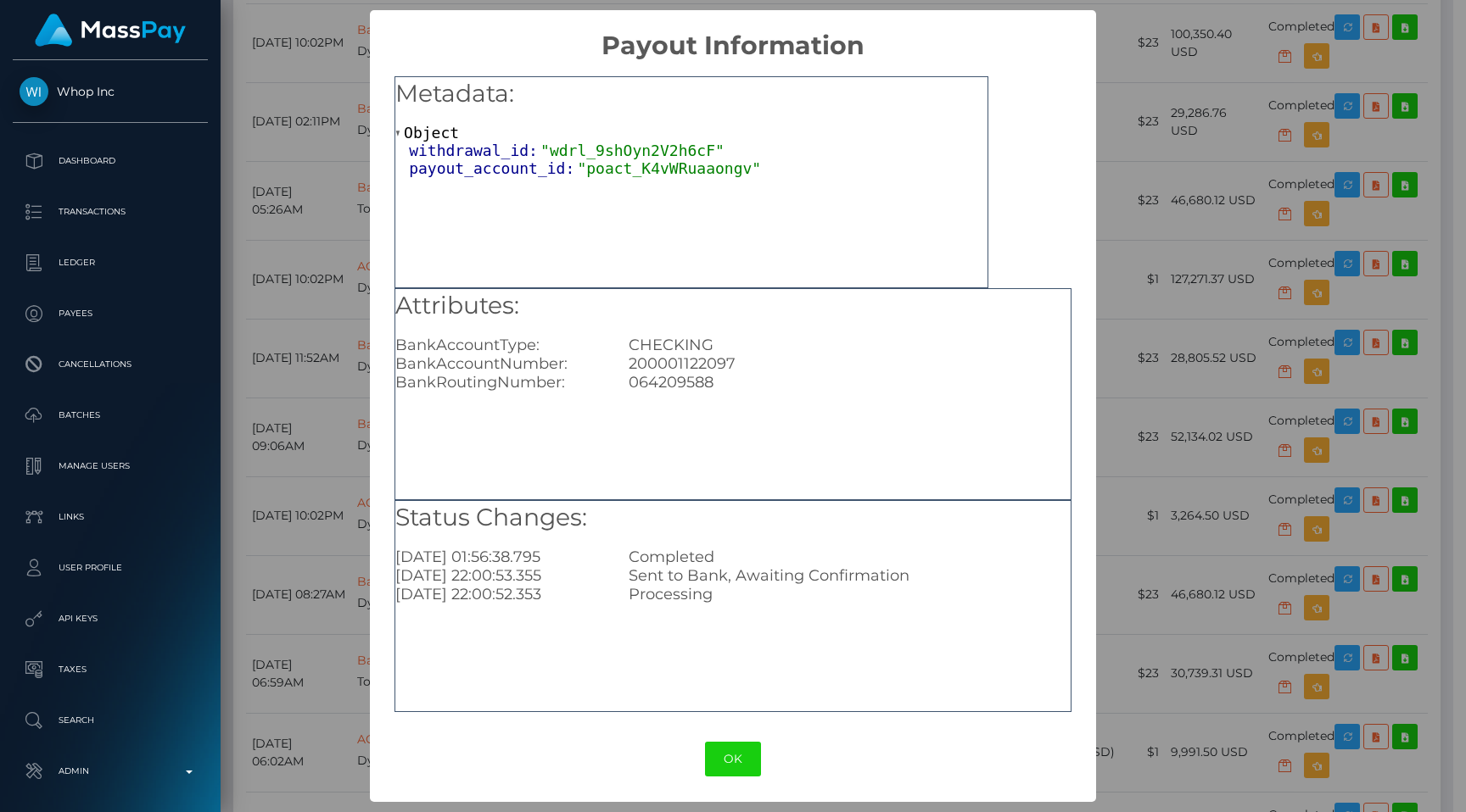
click at [725, 732] on div "× Payout Information Metadata: Object withdrawal_id: "wdrl_9shOyn2V2h6cF" payou…" at bounding box center [732, 406] width 725 height 792
click at [730, 748] on button "OK" at bounding box center [733, 759] width 56 height 35
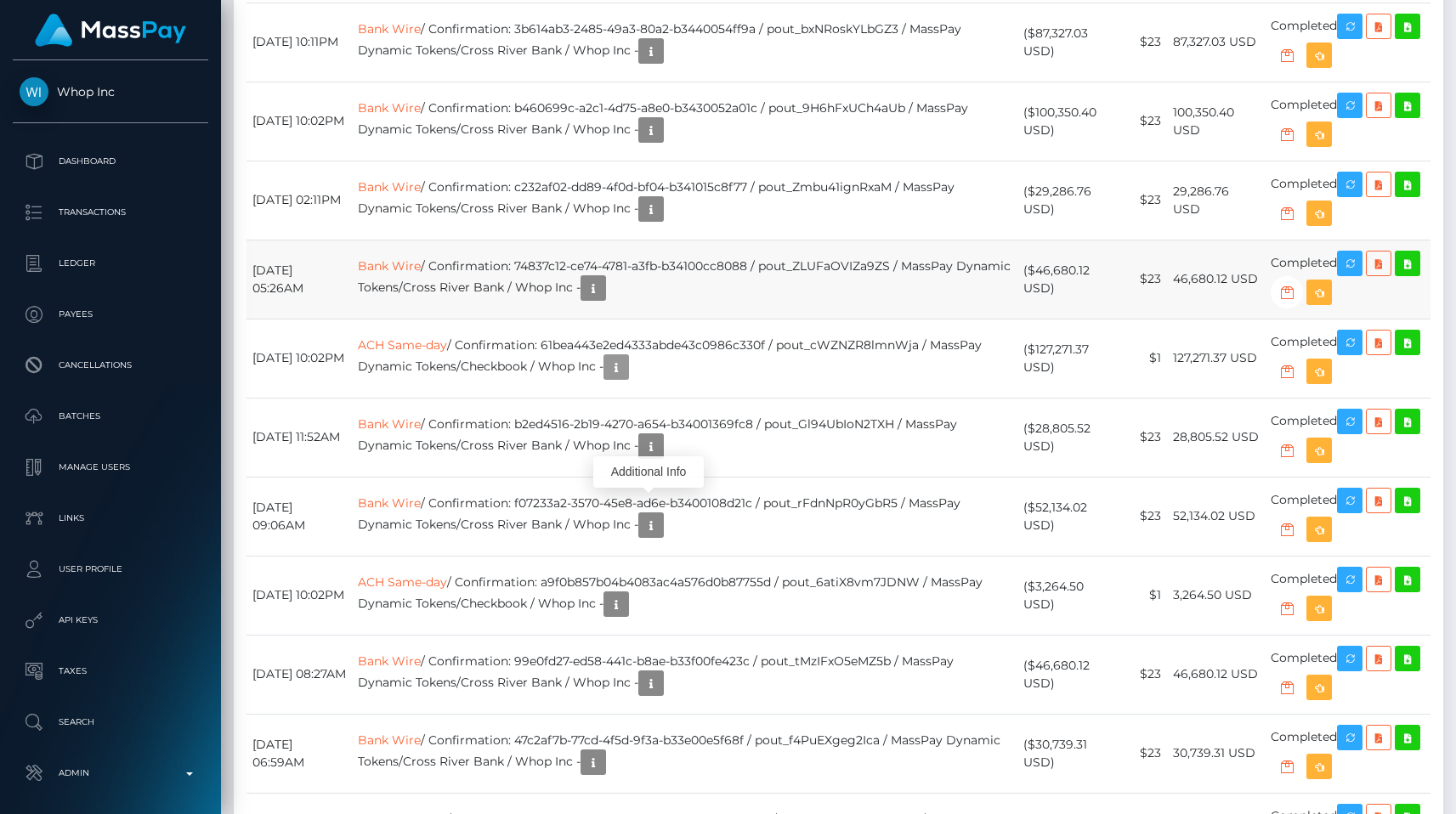
scroll to position [2340, 0]
